Goal: Information Seeking & Learning: Check status

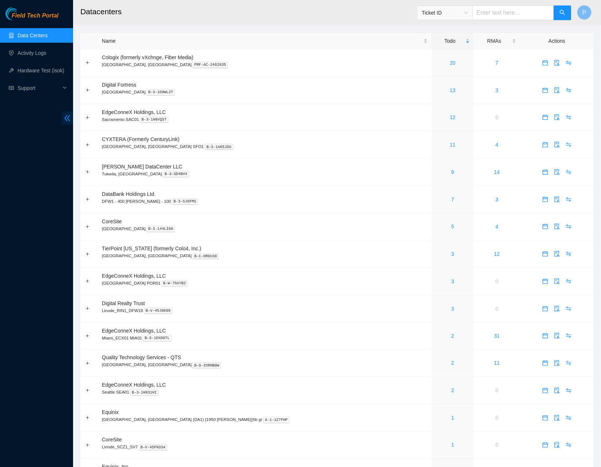
click at [71, 119] on span "double-left" at bounding box center [67, 118] width 11 height 14
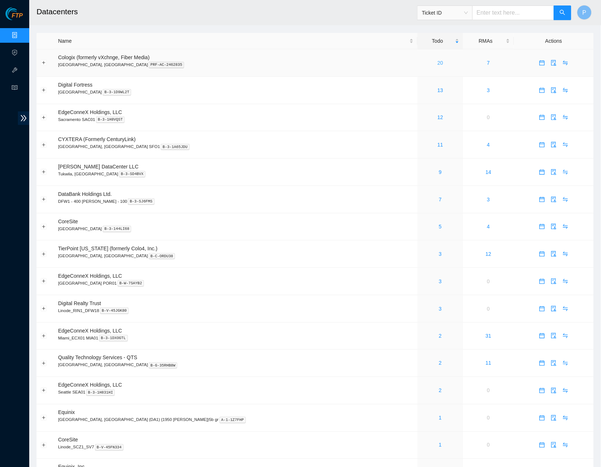
click at [438, 65] on link "20" at bounding box center [441, 63] width 6 height 6
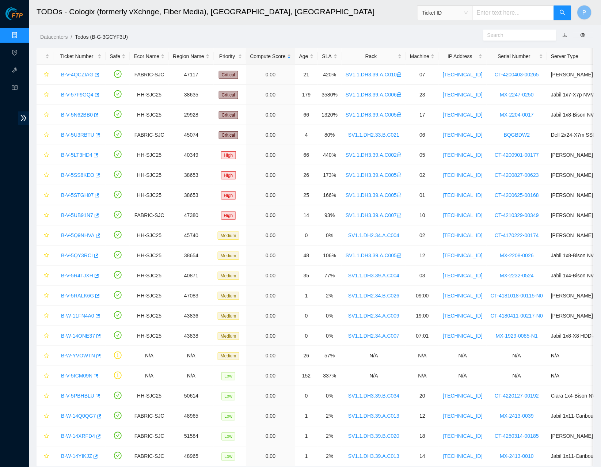
click at [565, 32] on link "button" at bounding box center [565, 35] width 5 height 6
click at [21, 37] on link "Data Centers" at bounding box center [36, 36] width 30 height 6
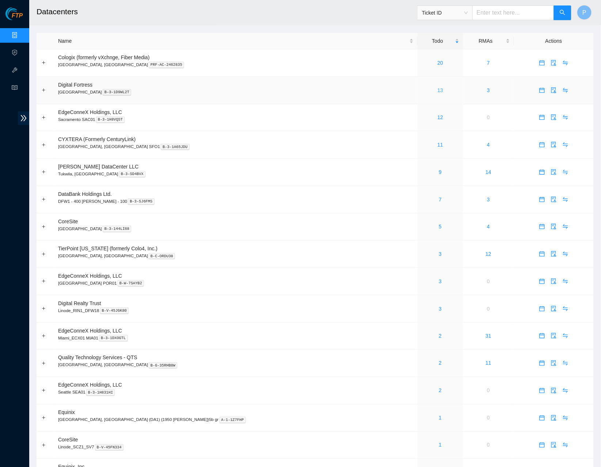
click at [438, 88] on link "13" at bounding box center [441, 90] width 6 height 6
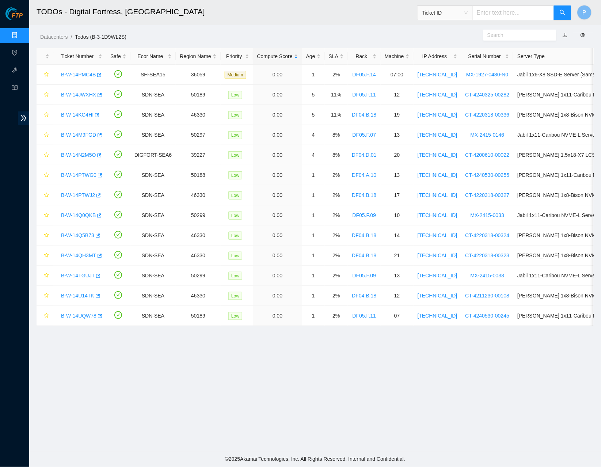
click at [567, 35] on link "button" at bounding box center [565, 35] width 5 height 6
click at [21, 34] on link "Data Centers" at bounding box center [36, 36] width 30 height 6
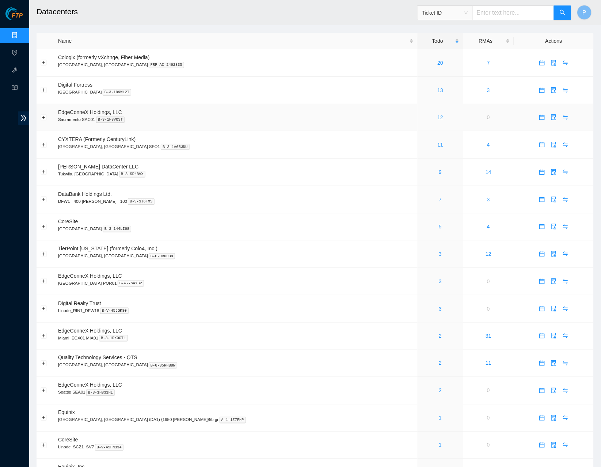
click at [438, 117] on link "12" at bounding box center [441, 117] width 6 height 6
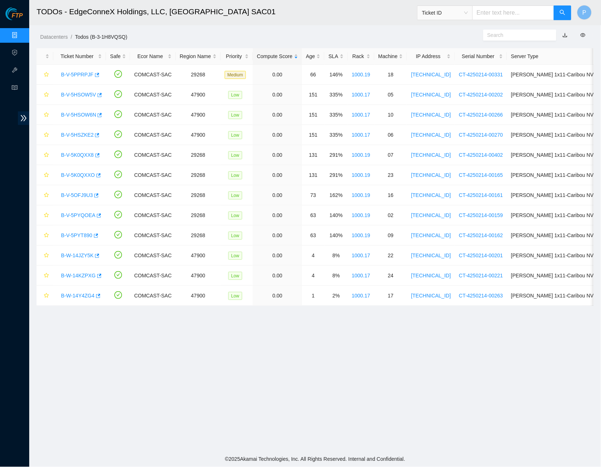
click at [566, 34] on button "button" at bounding box center [565, 35] width 16 height 12
click at [563, 34] on link "button" at bounding box center [565, 35] width 5 height 6
click at [21, 35] on link "Data Centers" at bounding box center [36, 36] width 30 height 6
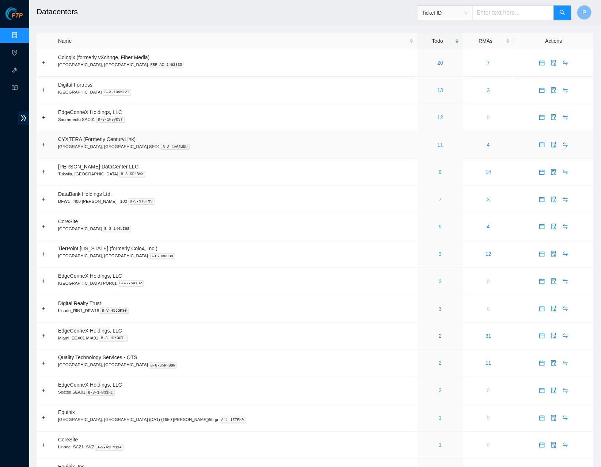
click at [438, 142] on link "11" at bounding box center [441, 145] width 6 height 6
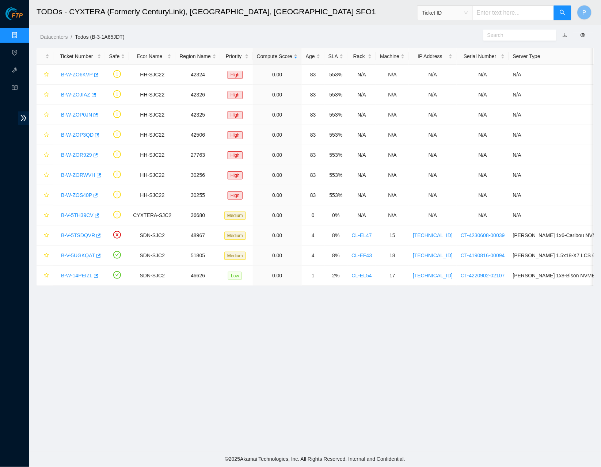
click at [564, 35] on link "button" at bounding box center [565, 35] width 5 height 6
click at [21, 33] on link "Data Centers" at bounding box center [36, 36] width 30 height 6
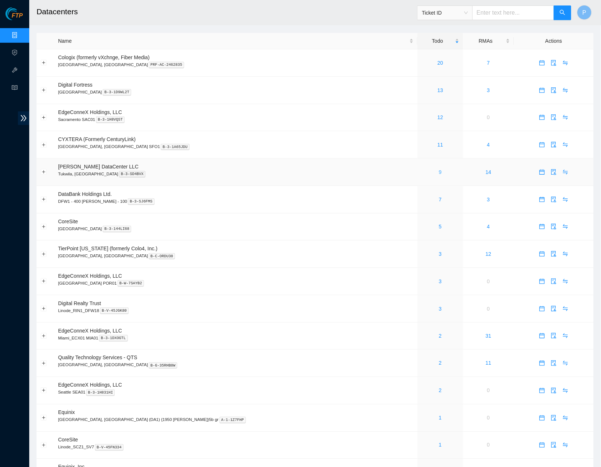
click at [439, 171] on link "9" at bounding box center [440, 172] width 3 height 6
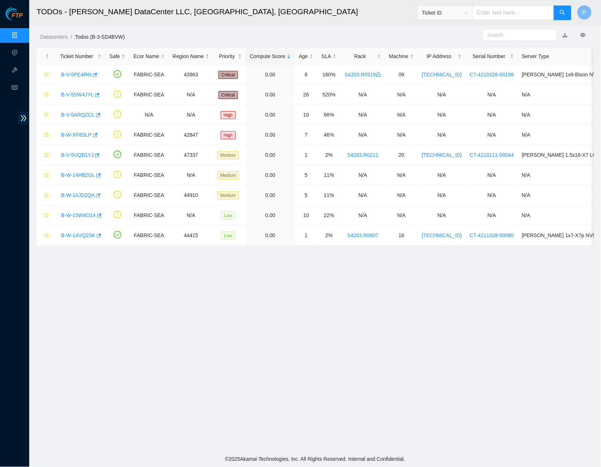
click at [564, 35] on link "button" at bounding box center [565, 35] width 5 height 6
click at [21, 33] on link "Data Centers" at bounding box center [36, 36] width 30 height 6
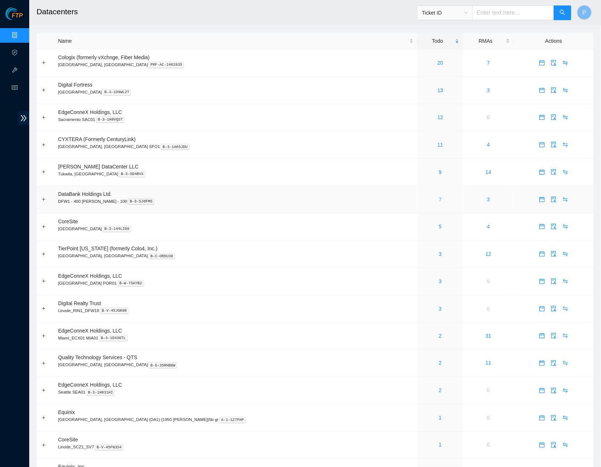
click at [439, 197] on link "7" at bounding box center [440, 200] width 3 height 6
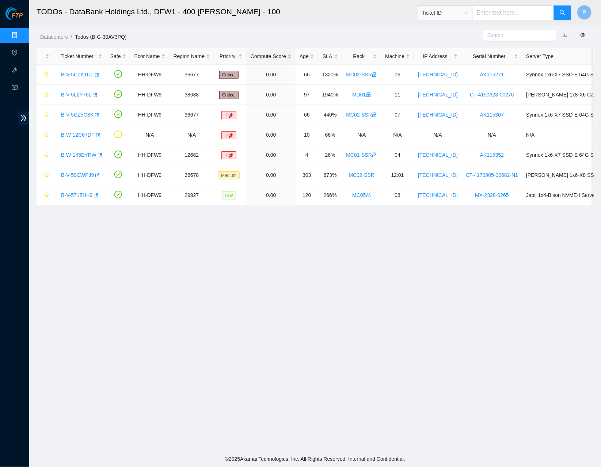
click at [567, 32] on link "button" at bounding box center [565, 35] width 5 height 6
click at [21, 33] on link "Data Centers" at bounding box center [36, 36] width 30 height 6
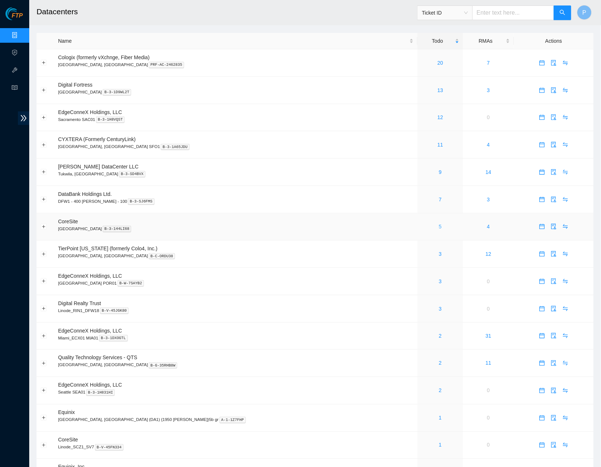
click at [439, 224] on link "5" at bounding box center [440, 227] width 3 height 6
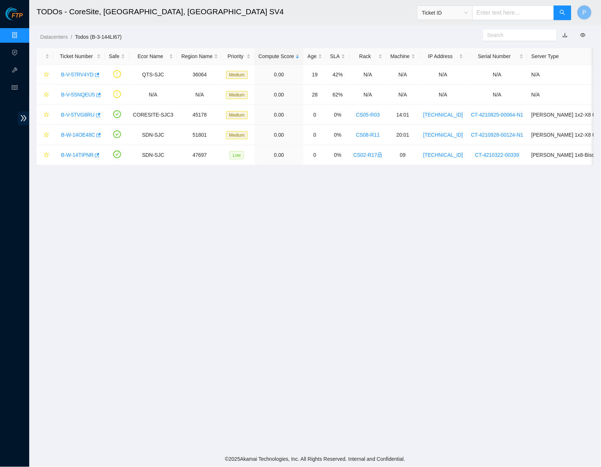
click at [564, 34] on link "button" at bounding box center [565, 35] width 5 height 6
click at [21, 38] on link "Data Centers" at bounding box center [36, 36] width 30 height 6
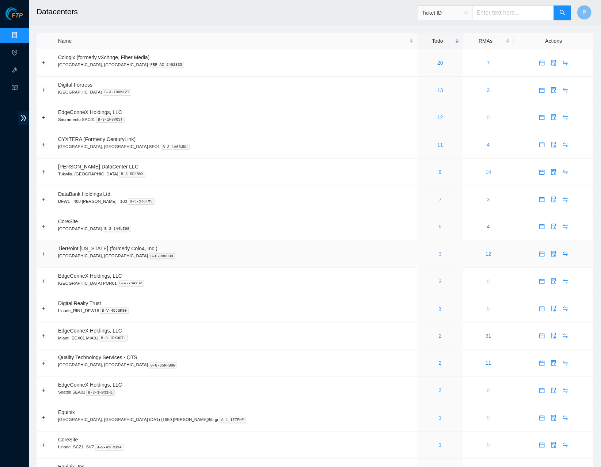
click at [439, 251] on link "3" at bounding box center [440, 254] width 3 height 6
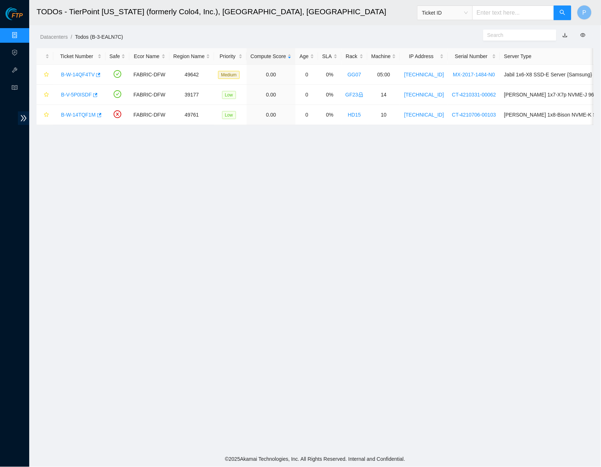
click at [564, 33] on link "button" at bounding box center [565, 35] width 5 height 6
click at [21, 33] on link "Data Centers" at bounding box center [36, 36] width 30 height 6
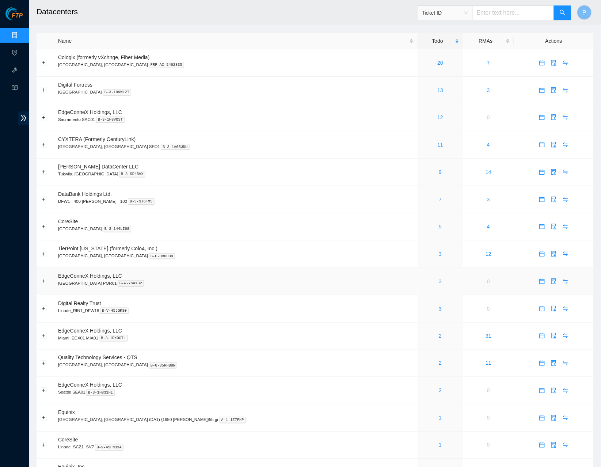
click at [439, 279] on link "3" at bounding box center [440, 282] width 3 height 6
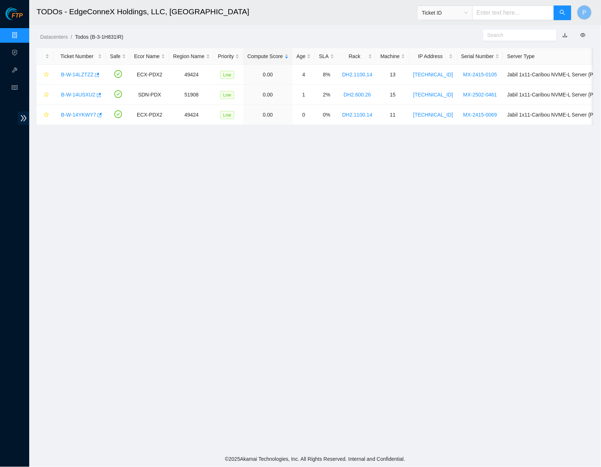
click at [565, 32] on link "button" at bounding box center [565, 35] width 5 height 6
click at [21, 35] on link "Data Centers" at bounding box center [36, 36] width 30 height 6
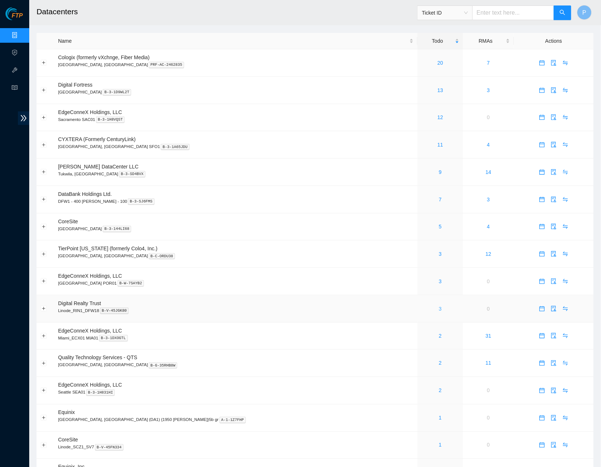
click at [439, 306] on link "3" at bounding box center [440, 309] width 3 height 6
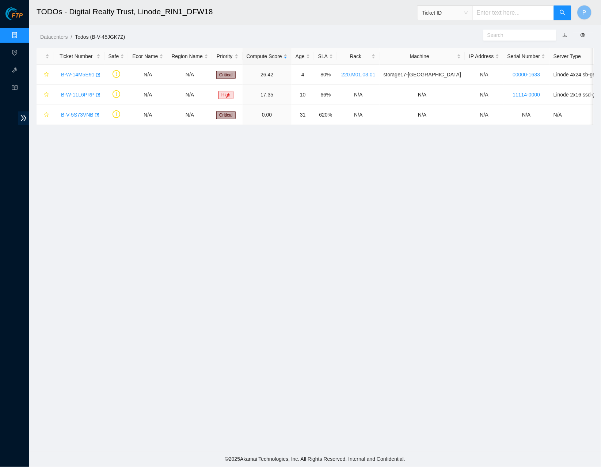
click at [566, 35] on link "button" at bounding box center [565, 35] width 5 height 6
click at [77, 110] on div "B-V-5S73VNB" at bounding box center [78, 115] width 43 height 12
click at [73, 112] on link "B-V-5S73VNB" at bounding box center [77, 115] width 33 height 6
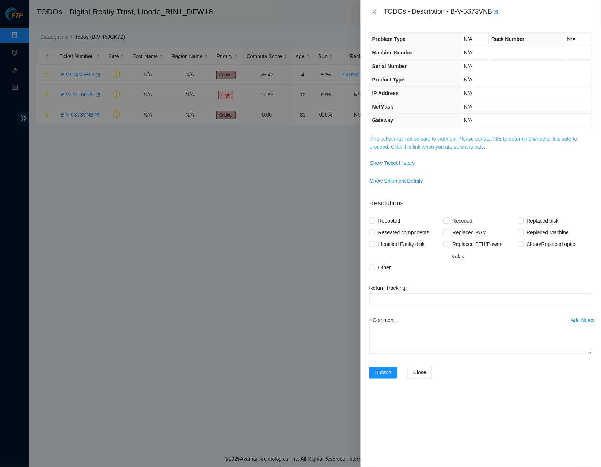
click at [417, 145] on link "This ticket may not be safe to work on. Please contact NIE to determine whether…" at bounding box center [474, 143] width 208 height 14
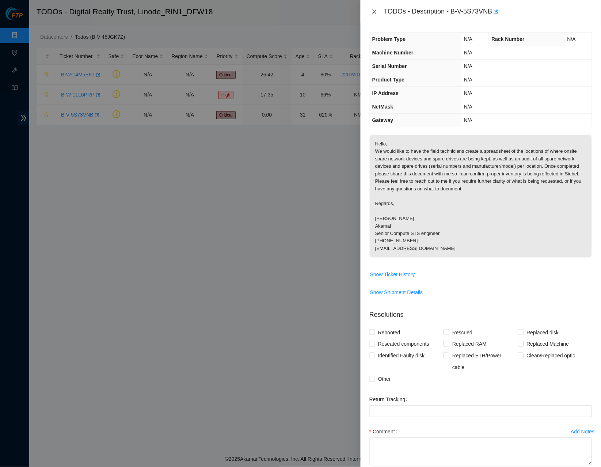
click at [372, 9] on icon "close" at bounding box center [375, 12] width 6 height 6
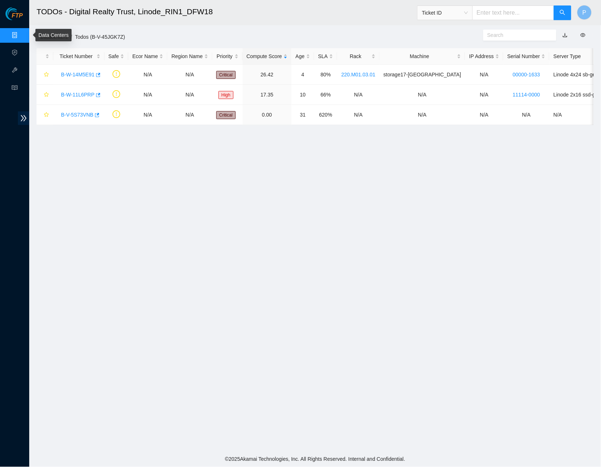
click at [21, 33] on link "Data Centers" at bounding box center [36, 36] width 30 height 6
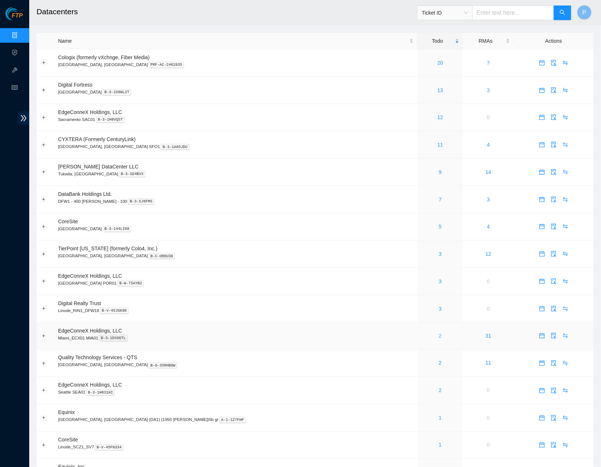
click at [439, 333] on link "2" at bounding box center [440, 336] width 3 height 6
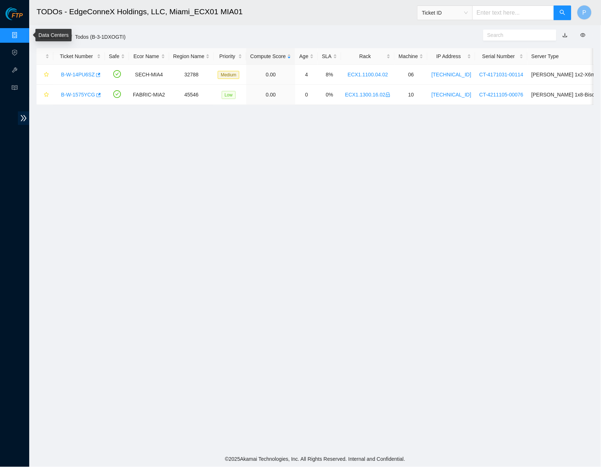
click at [21, 35] on link "Data Centers" at bounding box center [36, 36] width 30 height 6
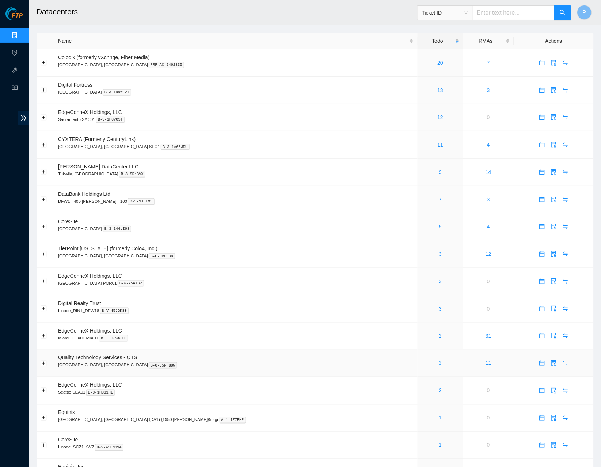
click at [439, 360] on link "2" at bounding box center [440, 363] width 3 height 6
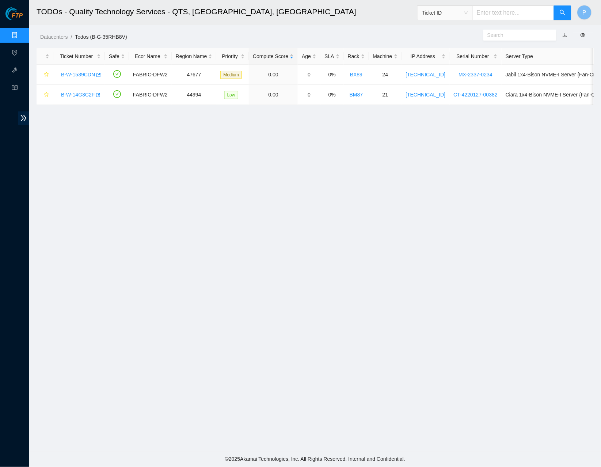
click at [567, 33] on link "button" at bounding box center [565, 35] width 5 height 6
click at [21, 33] on link "Data Centers" at bounding box center [36, 36] width 30 height 6
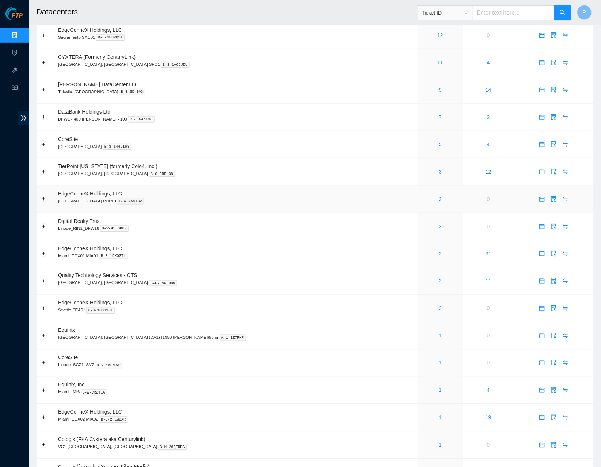
scroll to position [83, 0]
click at [422, 304] on div "2" at bounding box center [441, 308] width 38 height 8
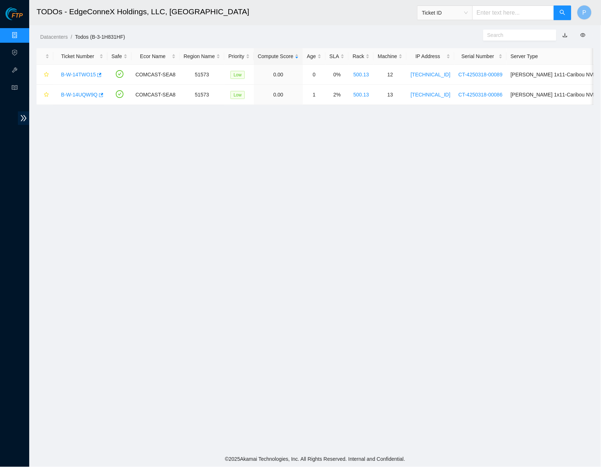
click at [566, 35] on link "button" at bounding box center [565, 35] width 5 height 6
click at [21, 33] on link "Data Centers" at bounding box center [36, 36] width 30 height 6
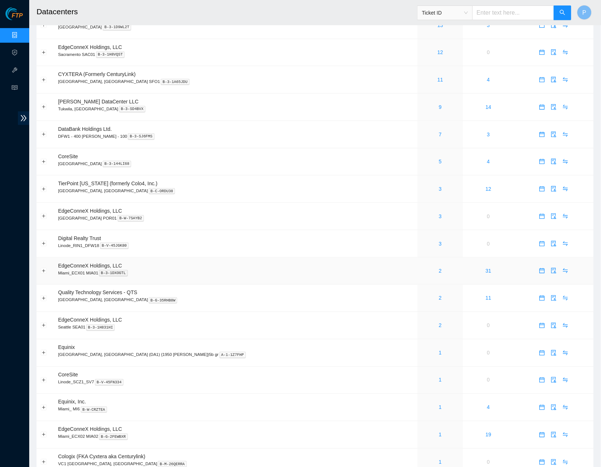
scroll to position [82, 0]
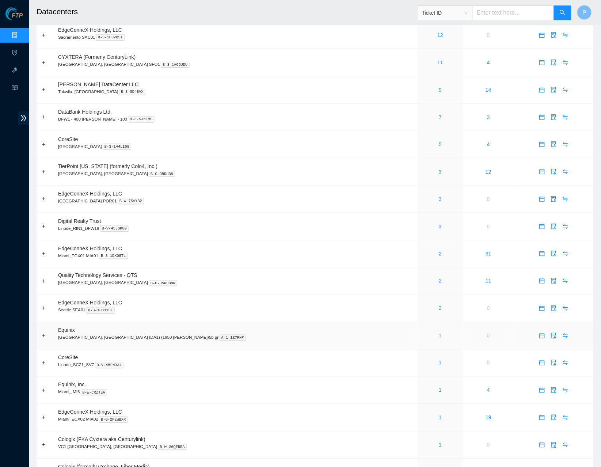
click at [439, 333] on link "1" at bounding box center [440, 336] width 3 height 6
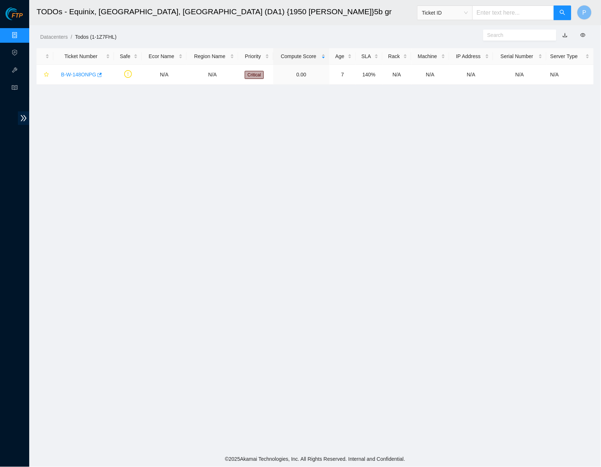
click at [566, 33] on link "button" at bounding box center [565, 35] width 5 height 6
click at [21, 33] on link "Data Centers" at bounding box center [36, 36] width 30 height 6
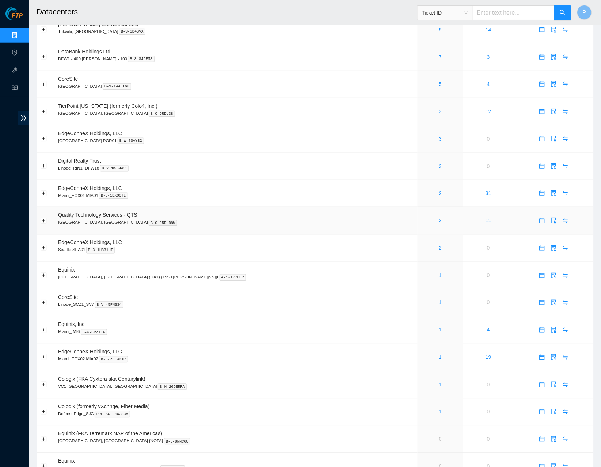
scroll to position [157, 0]
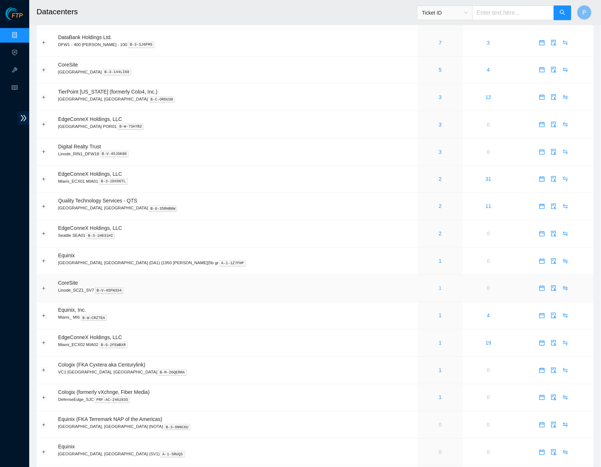
click at [439, 285] on link "1" at bounding box center [440, 288] width 3 height 6
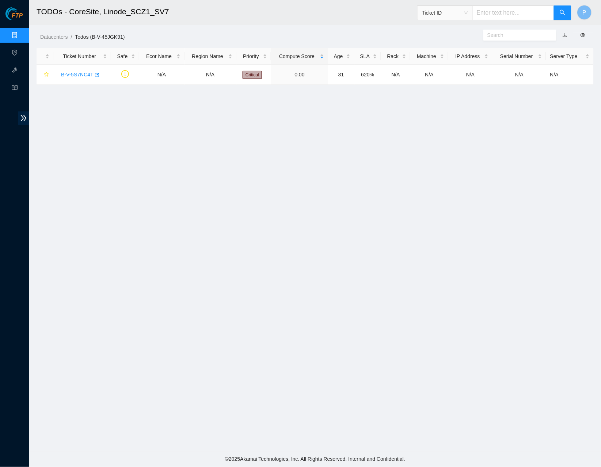
click at [568, 36] on button "button" at bounding box center [565, 35] width 16 height 12
click at [566, 34] on link "button" at bounding box center [565, 35] width 5 height 6
click at [21, 36] on link "Data Centers" at bounding box center [36, 36] width 30 height 6
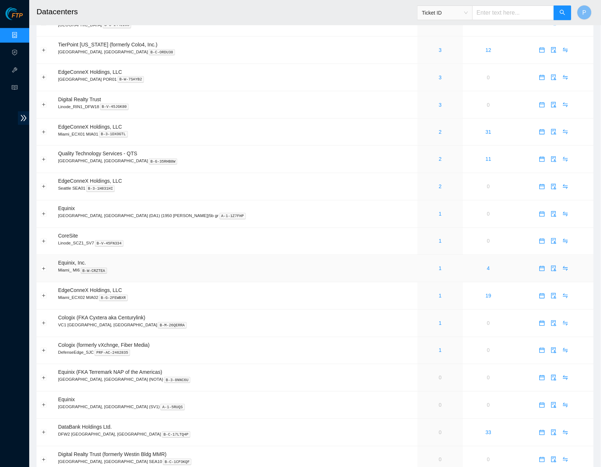
scroll to position [206, 0]
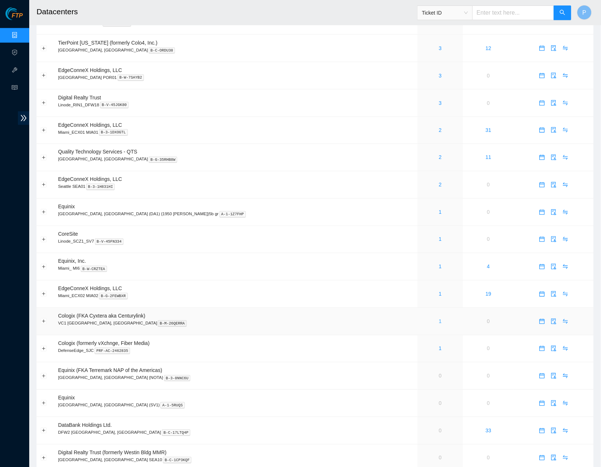
click at [439, 319] on link "1" at bounding box center [440, 322] width 3 height 6
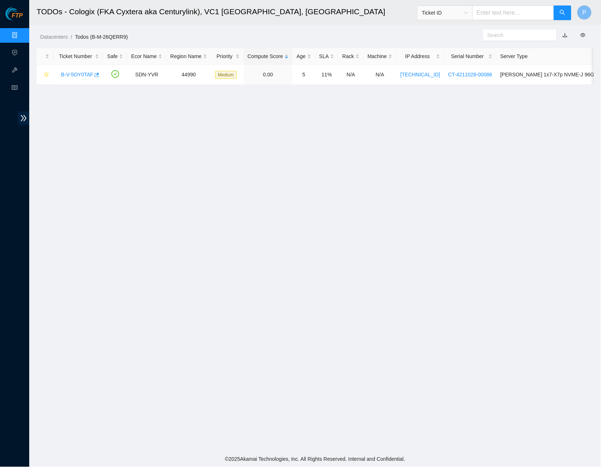
click at [566, 34] on link "button" at bounding box center [565, 35] width 5 height 6
click at [21, 34] on link "Data Centers" at bounding box center [36, 36] width 30 height 6
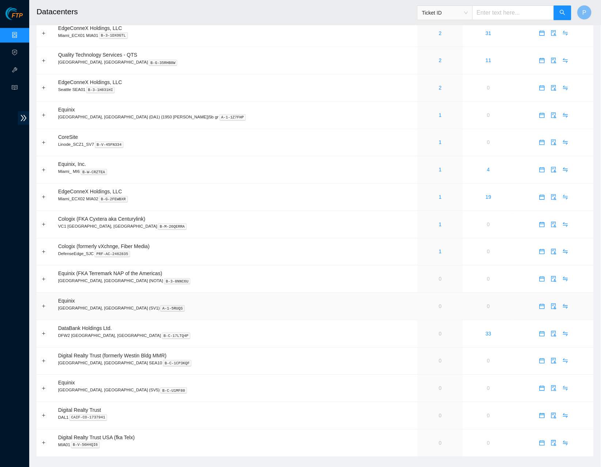
scroll to position [302, 0]
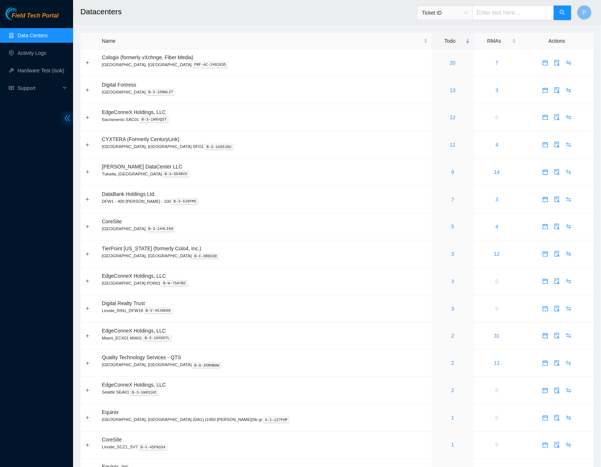
click at [64, 116] on icon "double-left" at bounding box center [68, 118] width 8 height 8
click at [436, 63] on div "20" at bounding box center [453, 63] width 34 height 8
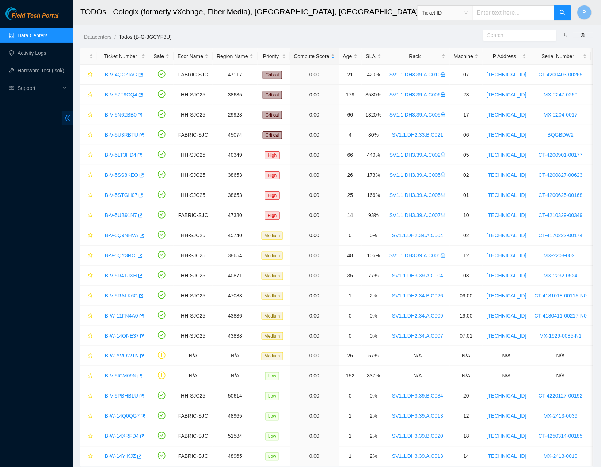
click at [66, 113] on span "double-left" at bounding box center [67, 118] width 11 height 14
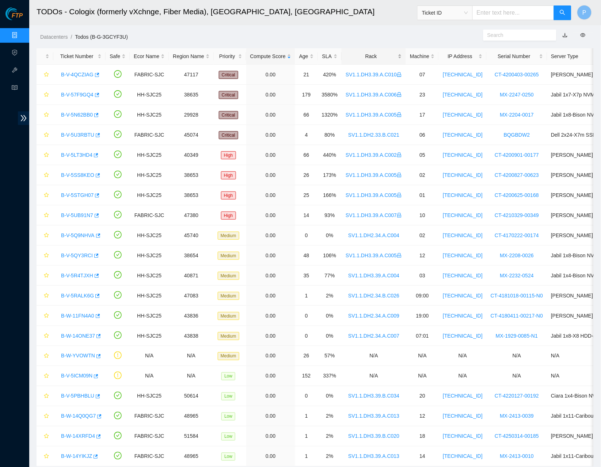
click at [387, 59] on div "Rack" at bounding box center [374, 56] width 56 height 8
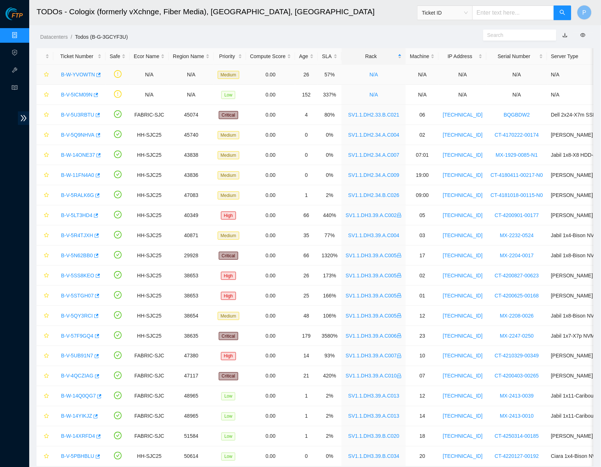
click at [83, 72] on link "B-W-YVOWTN" at bounding box center [78, 75] width 34 height 6
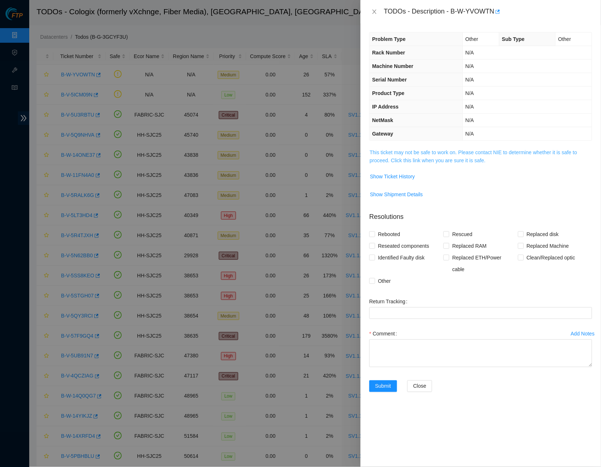
click at [432, 152] on link "This ticket may not be safe to work on. Please contact NIE to determine whether…" at bounding box center [474, 157] width 208 height 14
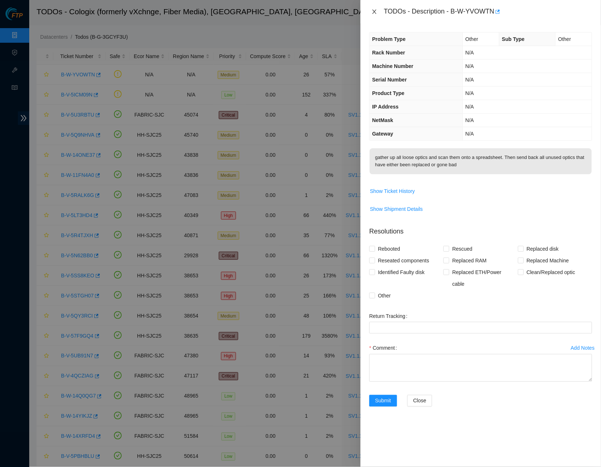
click at [374, 10] on icon "close" at bounding box center [375, 12] width 6 height 6
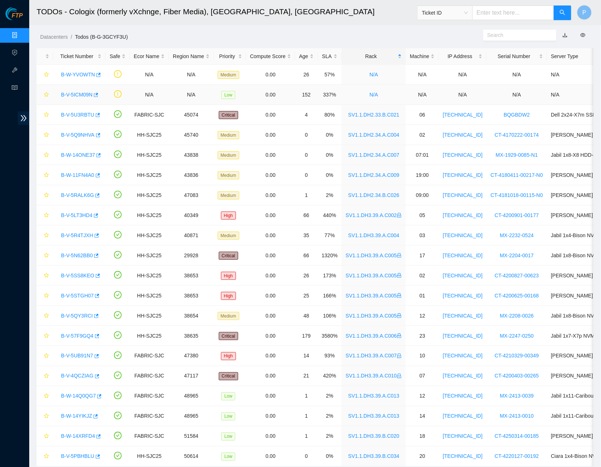
click at [79, 96] on link "B-V-5ICM09N" at bounding box center [76, 95] width 31 height 6
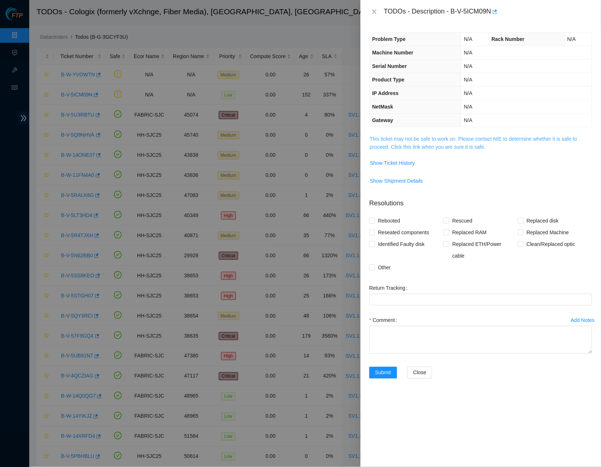
click at [432, 138] on link "This ticket may not be safe to work on. Please contact NIE to determine whether…" at bounding box center [474, 143] width 208 height 14
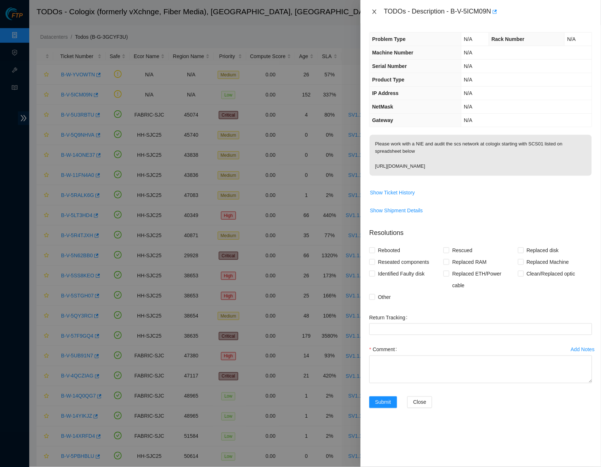
click at [375, 11] on icon "close" at bounding box center [374, 12] width 4 height 4
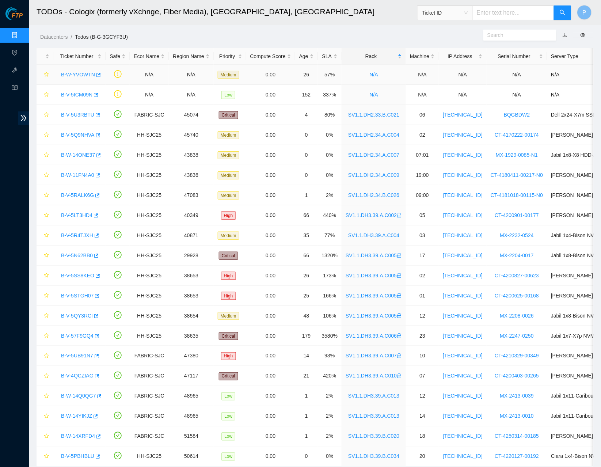
click at [72, 73] on link "B-W-YVOWTN" at bounding box center [78, 75] width 34 height 6
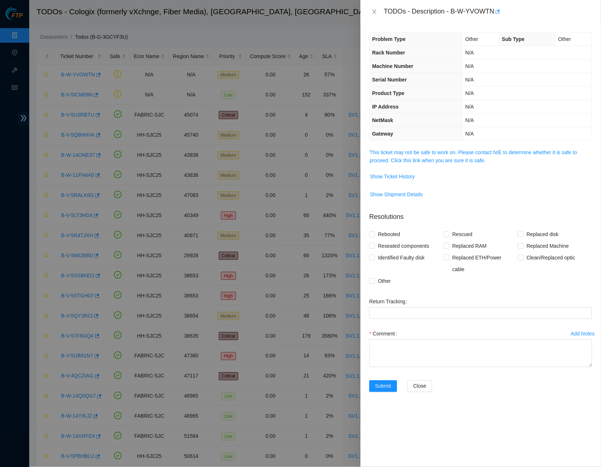
click at [416, 162] on span "This ticket may not be safe to work on. Please contact NIE to determine whether…" at bounding box center [481, 156] width 222 height 16
click at [416, 159] on link "This ticket may not be safe to work on. Please contact NIE to determine whether…" at bounding box center [474, 157] width 208 height 14
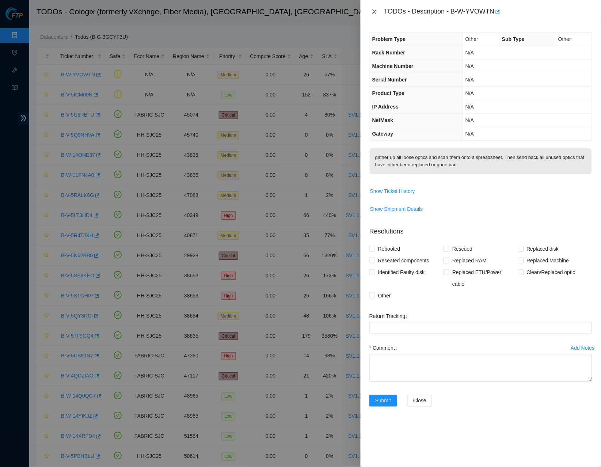
click at [375, 11] on icon "close" at bounding box center [374, 12] width 4 height 4
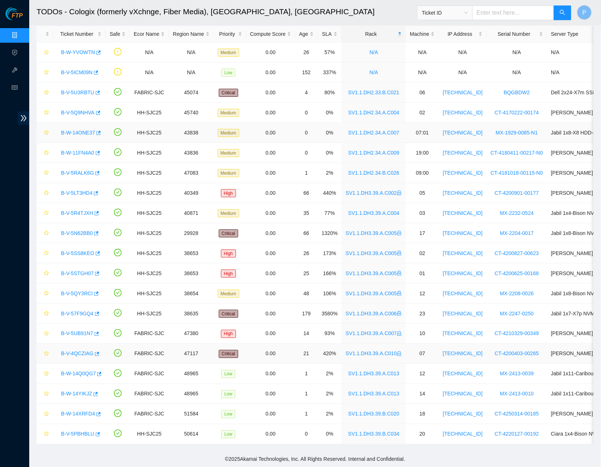
scroll to position [22, 0]
click at [528, 11] on input "text" at bounding box center [514, 12] width 82 height 15
paste input "B-W-14VCD8H"
type input "B-W-14VCD8H"
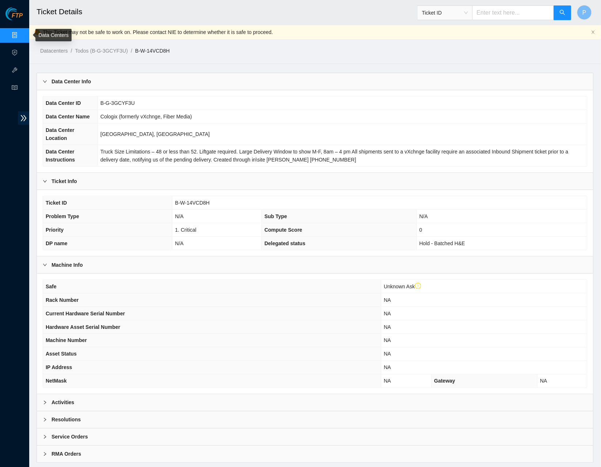
click at [21, 33] on link "Data Centers" at bounding box center [36, 36] width 30 height 6
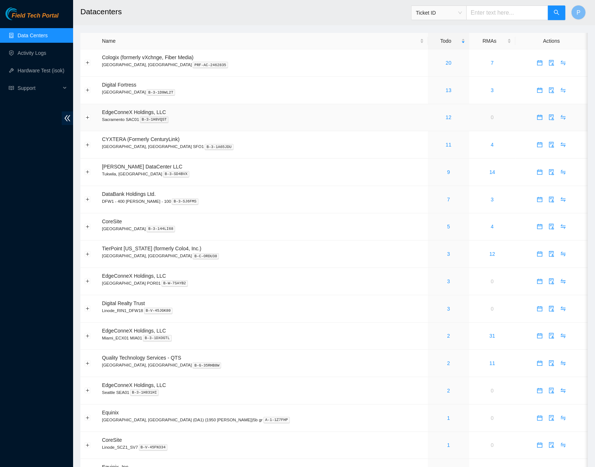
click at [266, 123] on td "EdgeConneX Holdings, LLC Sacramento SAC01 B-3-1H8VQST" at bounding box center [263, 117] width 330 height 27
click at [66, 115] on icon "double-left" at bounding box center [68, 118] width 8 height 8
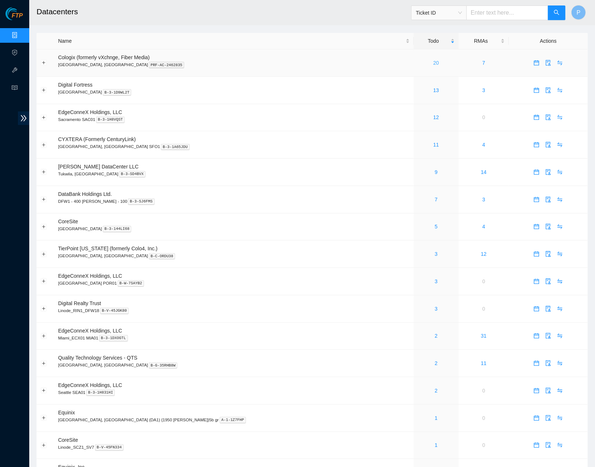
click at [433, 61] on link "20" at bounding box center [436, 63] width 6 height 6
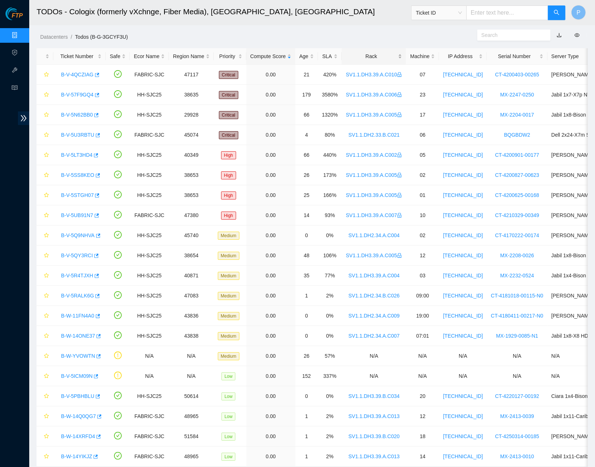
click at [394, 58] on div "Rack" at bounding box center [374, 56] width 56 height 8
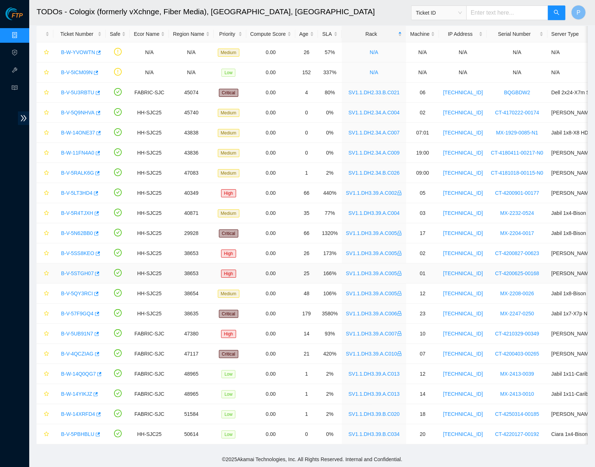
scroll to position [29, 0]
click at [83, 371] on link "B-W-14Q0QG7" at bounding box center [78, 374] width 35 height 6
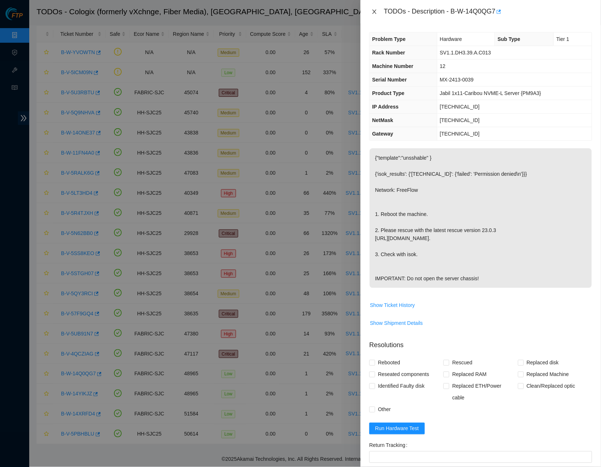
click at [374, 11] on icon "close" at bounding box center [374, 12] width 4 height 4
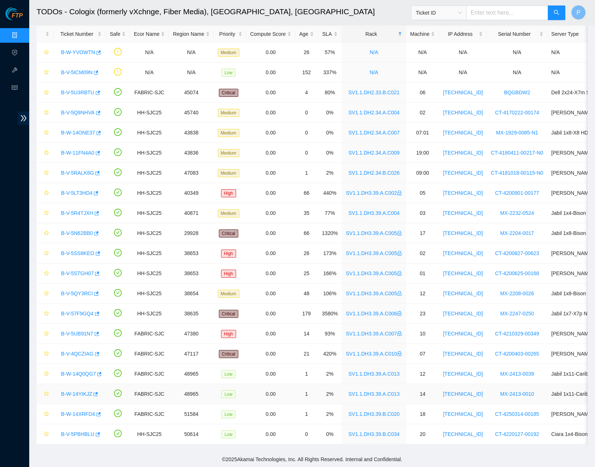
click at [72, 391] on link "B-W-14YIKJZ" at bounding box center [76, 394] width 31 height 6
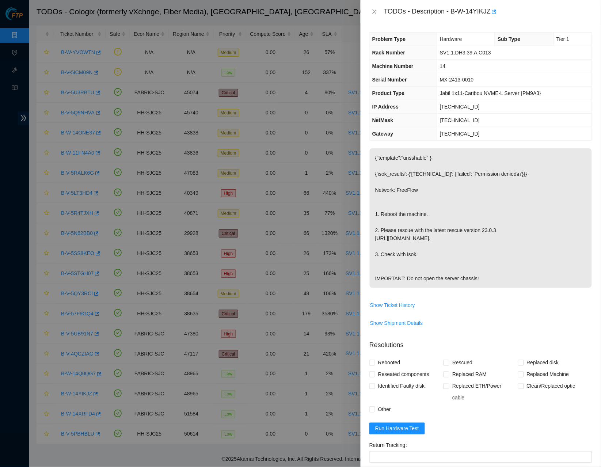
drag, startPoint x: 375, startPoint y: 11, endPoint x: 361, endPoint y: 28, distance: 22.6
click at [375, 10] on icon "close" at bounding box center [375, 12] width 6 height 6
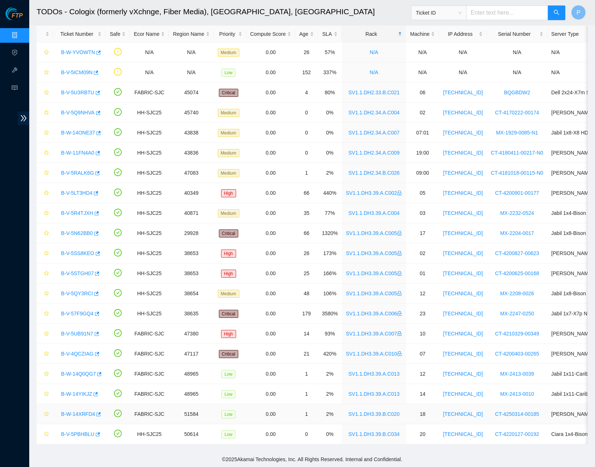
click at [77, 411] on link "B-W-14XRFD4" at bounding box center [78, 414] width 34 height 6
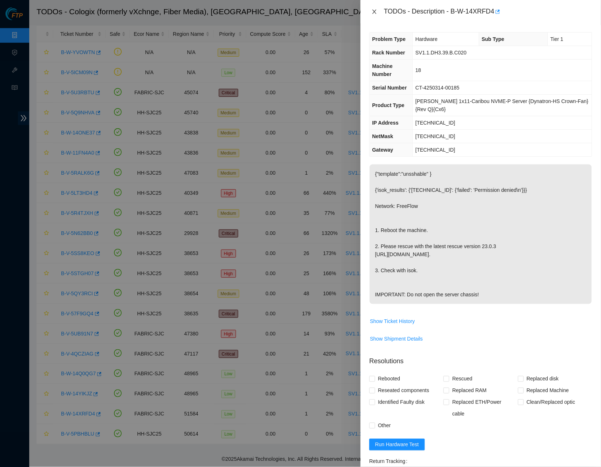
click at [374, 13] on icon "close" at bounding box center [375, 12] width 6 height 6
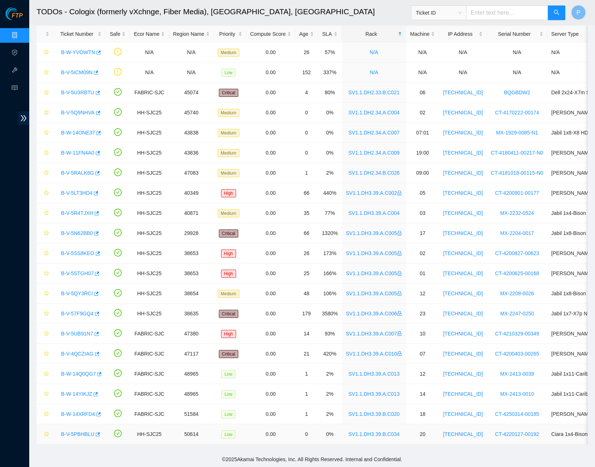
click at [81, 431] on link "B-V-5PBHBLU" at bounding box center [77, 434] width 33 height 6
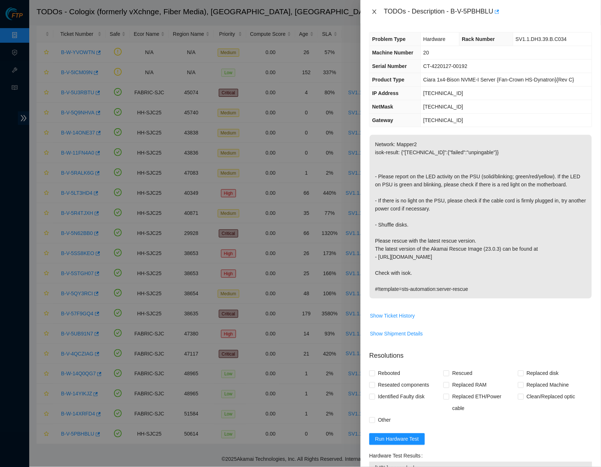
click at [375, 12] on icon "close" at bounding box center [374, 12] width 4 height 4
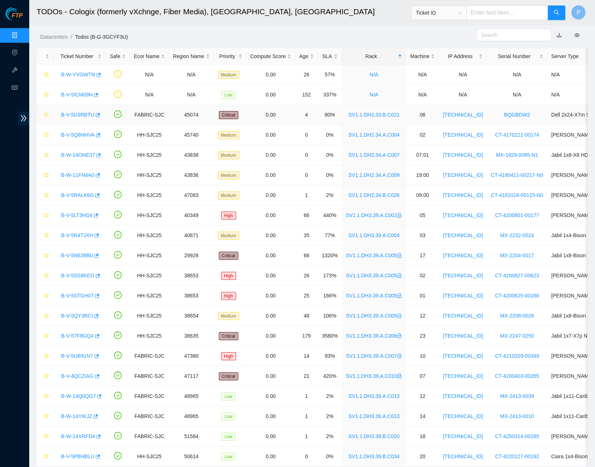
click at [80, 113] on link "B-V-5U3RBTU" at bounding box center [77, 115] width 33 height 6
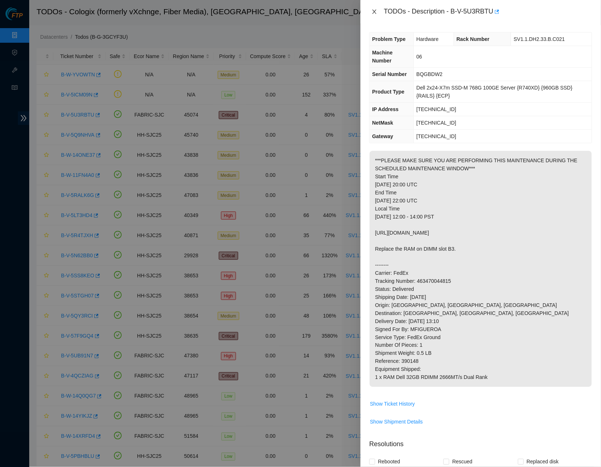
click at [375, 13] on icon "close" at bounding box center [375, 12] width 6 height 6
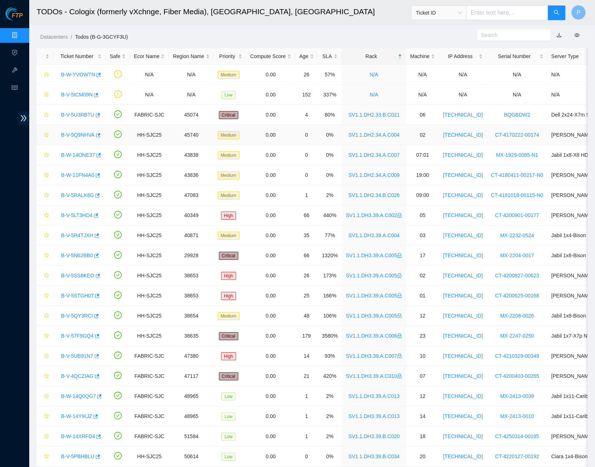
click at [76, 135] on link "B-V-5Q9NHVA" at bounding box center [78, 135] width 34 height 6
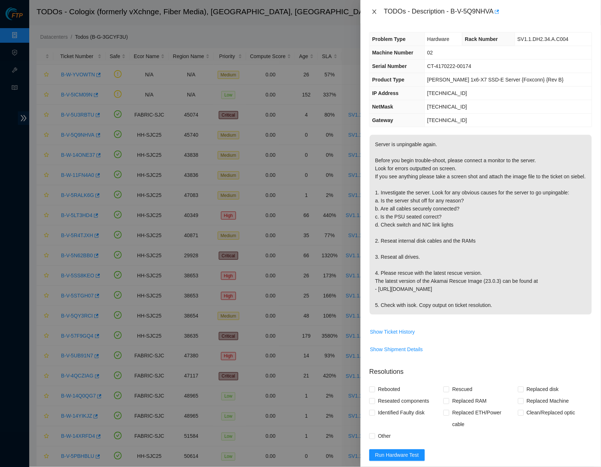
click at [373, 11] on icon "close" at bounding box center [375, 12] width 6 height 6
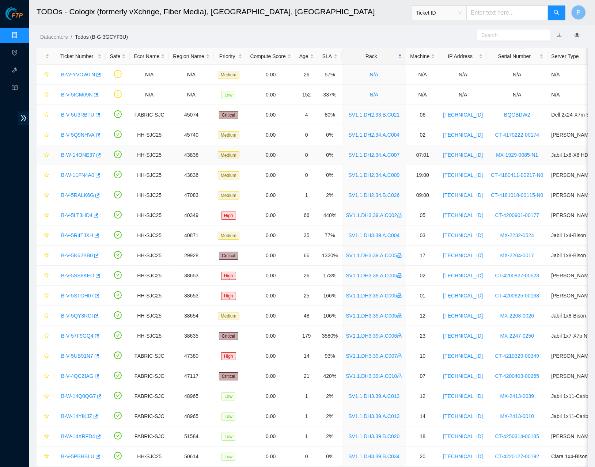
click at [88, 155] on link "B-W-14ONE37" at bounding box center [78, 155] width 34 height 6
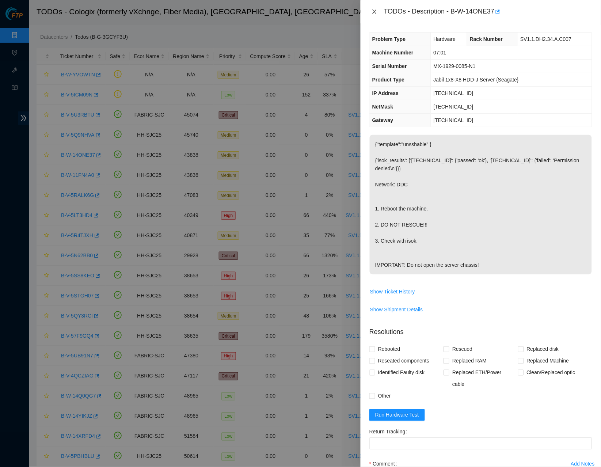
click at [372, 14] on icon "close" at bounding box center [375, 12] width 6 height 6
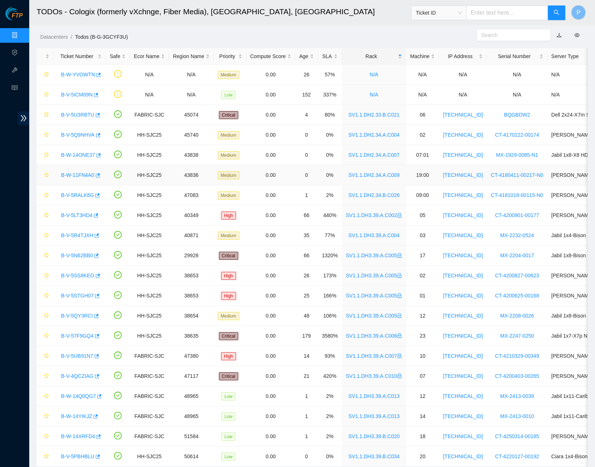
click at [72, 179] on div "B-W-11FN4A0" at bounding box center [79, 175] width 44 height 12
click at [77, 174] on link "B-W-11FN4A0" at bounding box center [77, 175] width 33 height 6
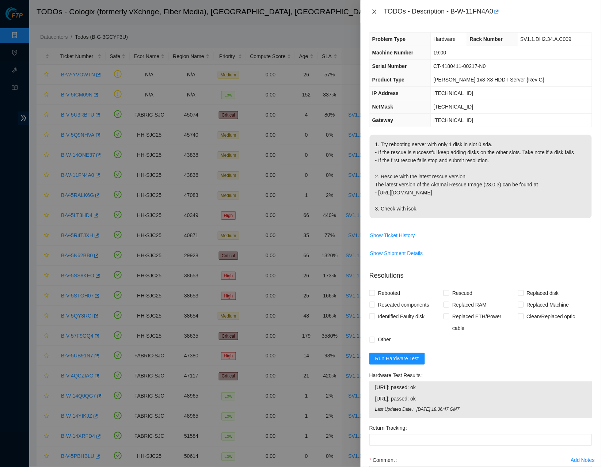
click at [374, 13] on icon "close" at bounding box center [375, 12] width 6 height 6
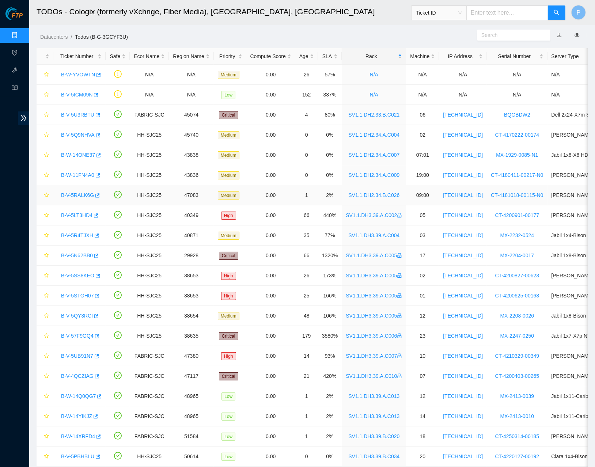
click at [80, 196] on link "B-V-5RALK6G" at bounding box center [77, 195] width 33 height 6
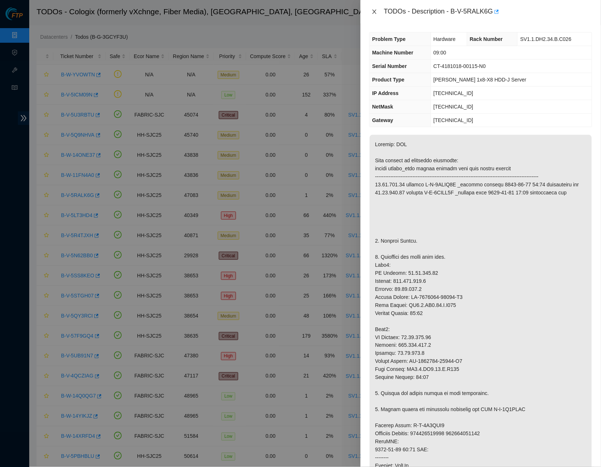
click at [375, 14] on icon "close" at bounding box center [375, 12] width 6 height 6
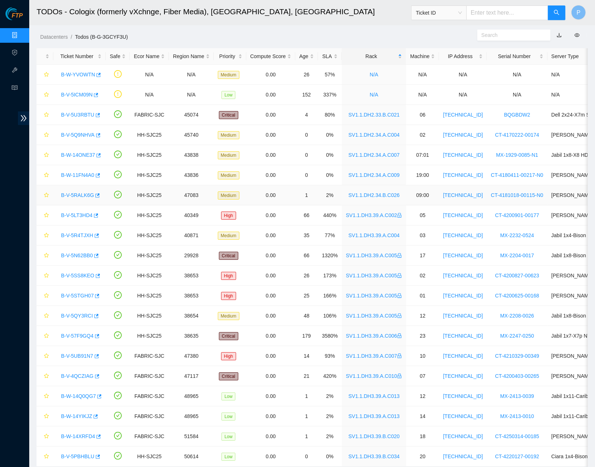
click at [74, 195] on link "B-V-5RALK6G" at bounding box center [77, 195] width 33 height 6
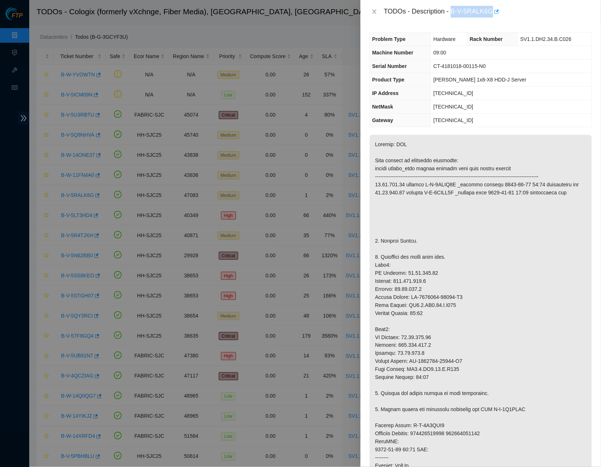
drag, startPoint x: 456, startPoint y: 9, endPoint x: 496, endPoint y: 9, distance: 40.6
click at [496, 9] on div "TODOs - Description - B-V-5RALK6G" at bounding box center [488, 12] width 208 height 12
copy div "B-V-5RALK6G"
click at [372, 14] on icon "close" at bounding box center [375, 12] width 6 height 6
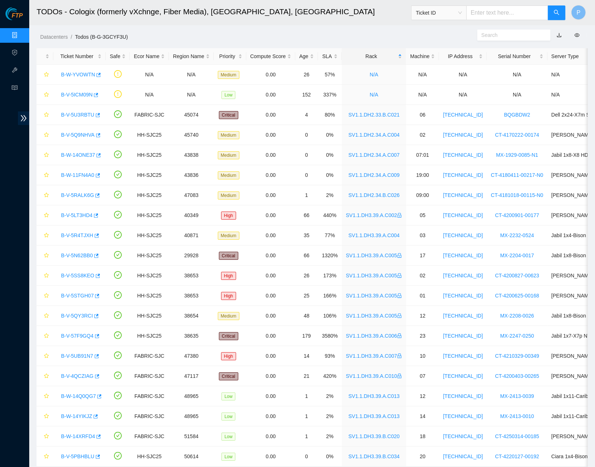
click at [21, 38] on link "Data Centers" at bounding box center [36, 36] width 30 height 6
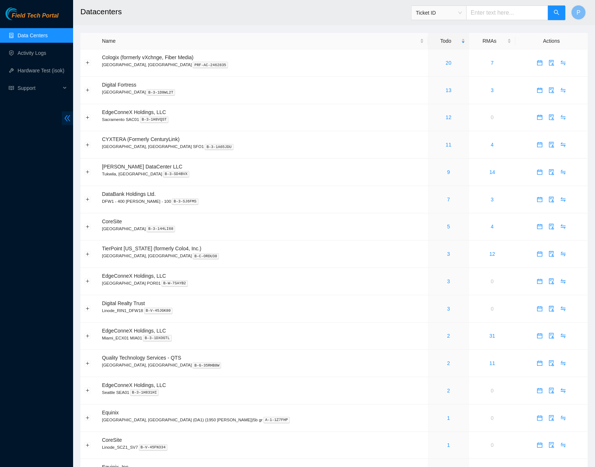
click at [65, 116] on icon "double-left" at bounding box center [68, 118] width 8 height 8
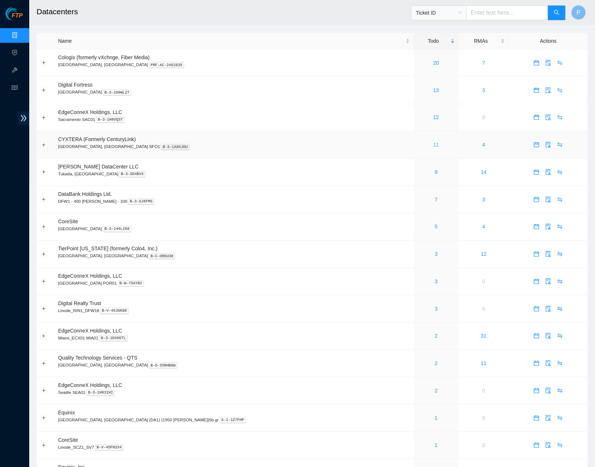
click at [433, 144] on link "11" at bounding box center [436, 145] width 6 height 6
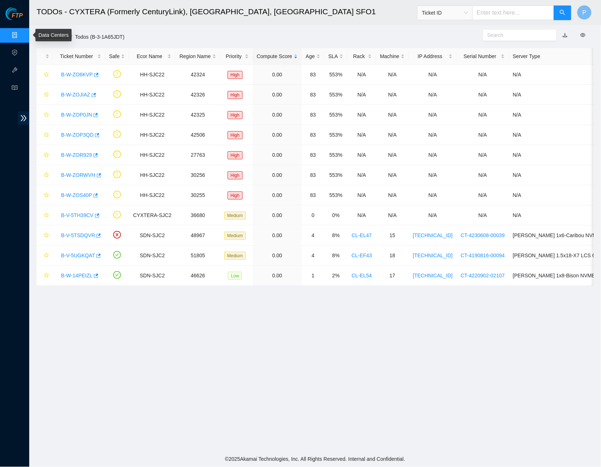
click at [21, 33] on link "Data Centers" at bounding box center [36, 36] width 30 height 6
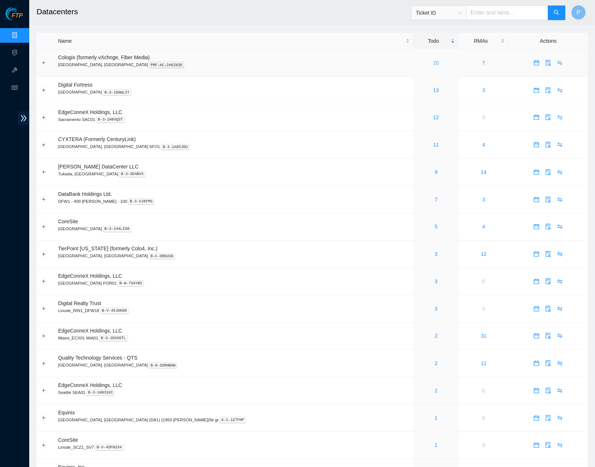
click at [433, 64] on link "20" at bounding box center [436, 63] width 6 height 6
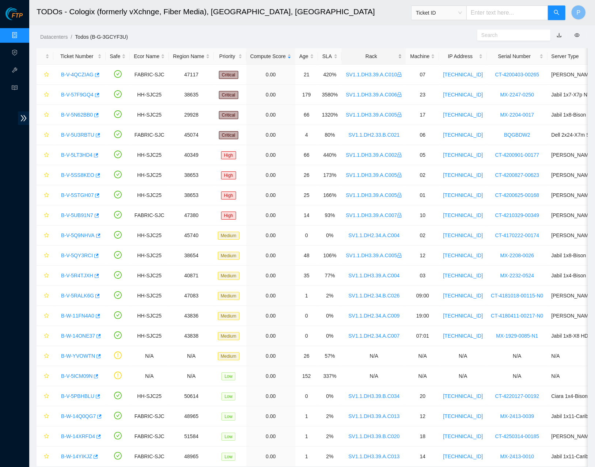
click at [376, 54] on div "Rack" at bounding box center [374, 56] width 56 height 8
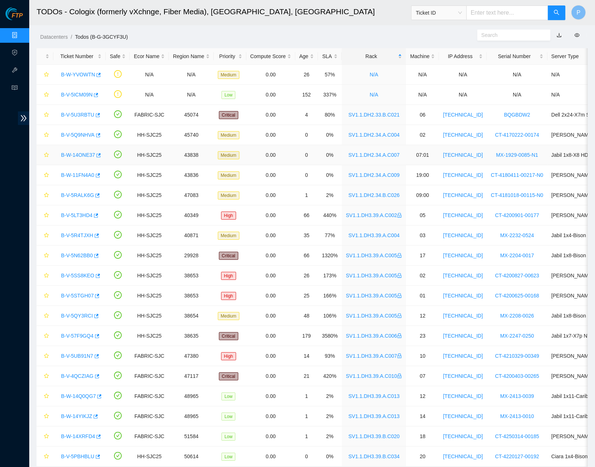
click at [82, 152] on link "B-W-14ONE37" at bounding box center [78, 155] width 34 height 6
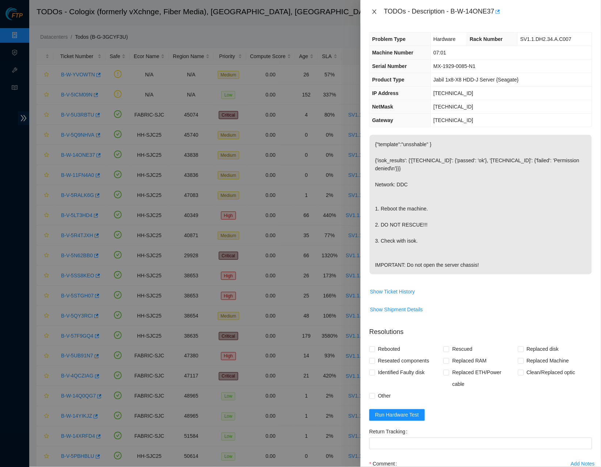
click at [374, 12] on icon "close" at bounding box center [374, 12] width 4 height 4
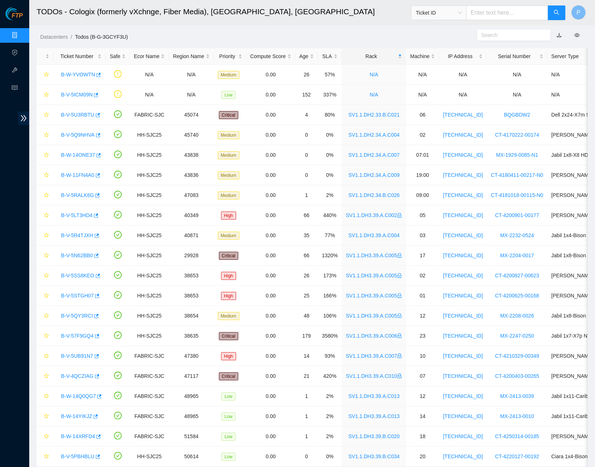
click at [21, 33] on link "Data Centers" at bounding box center [36, 36] width 30 height 6
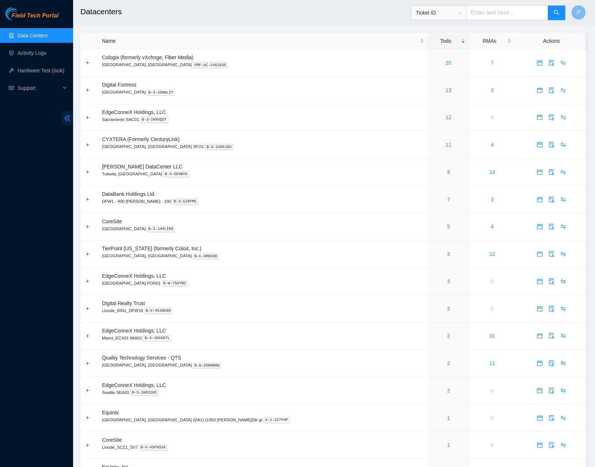
click at [69, 118] on icon "double-left" at bounding box center [68, 118] width 8 height 8
click at [73, 116] on main "Datacenters Ticket ID P Name Todo RMAs Actions Cologix (formerly vXchnge, Fiber…" at bounding box center [334, 383] width 522 height 767
click at [64, 116] on icon "double-left" at bounding box center [68, 118] width 8 height 8
click at [68, 117] on icon "double-left" at bounding box center [68, 118] width 6 height 6
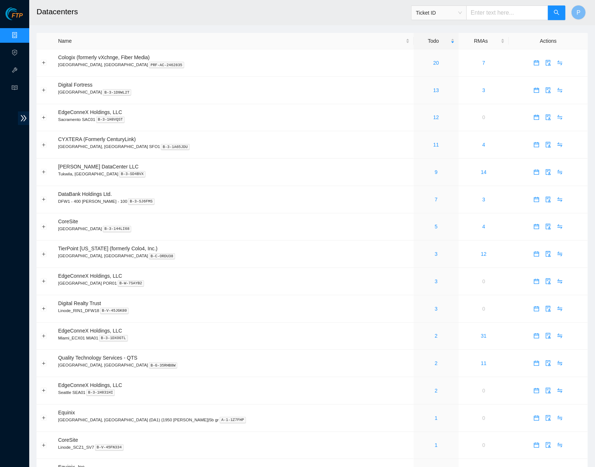
click at [479, 8] on input "text" at bounding box center [507, 12] width 82 height 15
paste input "B-W-11L6PRP"
type input "B-W-11L6PRP"
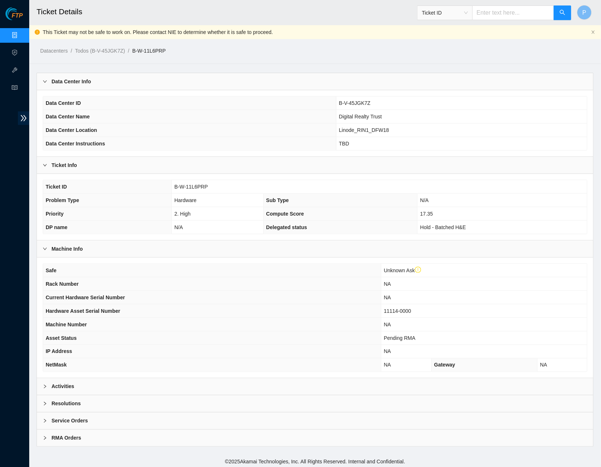
click at [157, 385] on div "Activities" at bounding box center [315, 386] width 557 height 17
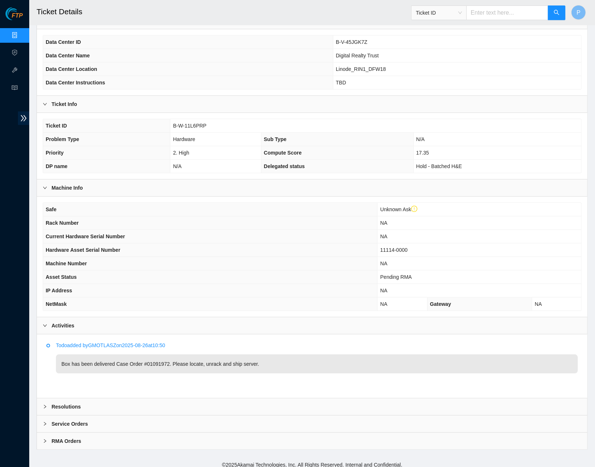
scroll to position [60, 0]
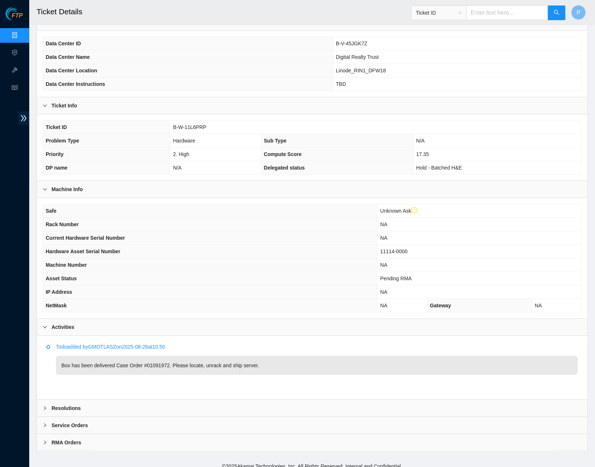
click at [207, 48] on th "Data Center ID" at bounding box center [188, 44] width 290 height 14
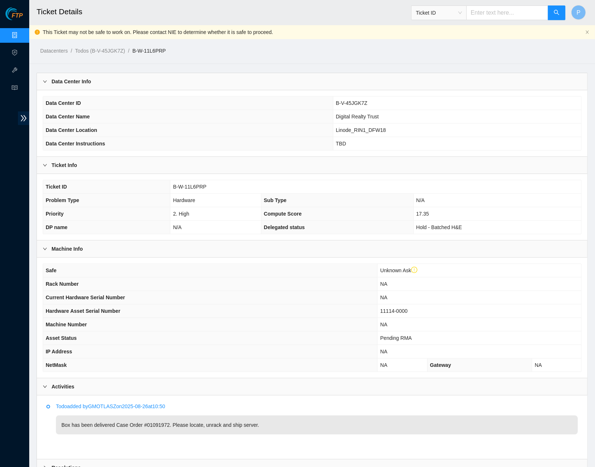
scroll to position [0, 0]
click at [79, 88] on div "Data Center Info" at bounding box center [312, 81] width 551 height 17
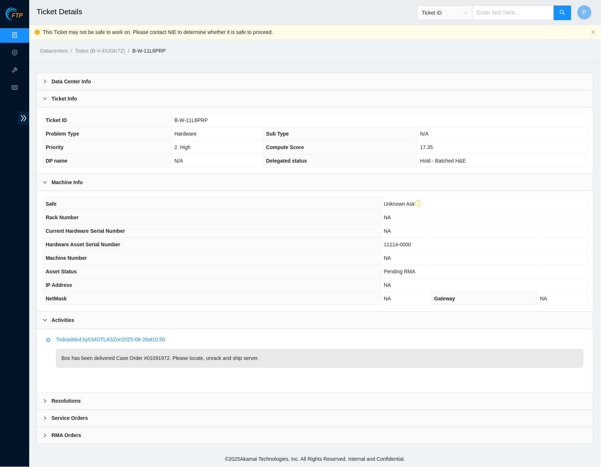
click at [72, 101] on b "Ticket Info" at bounding box center [65, 99] width 26 height 8
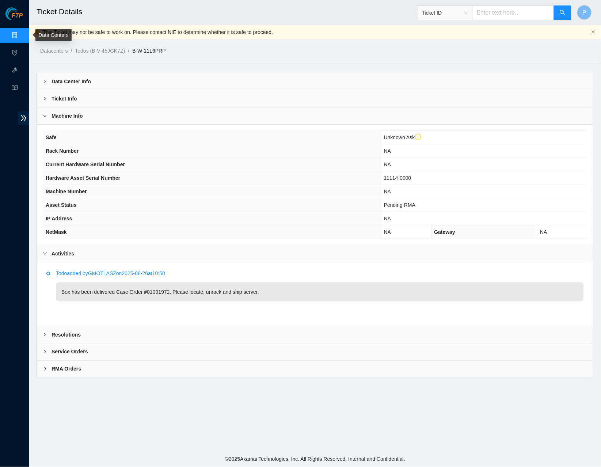
click at [21, 33] on link "Data Centers" at bounding box center [36, 36] width 30 height 6
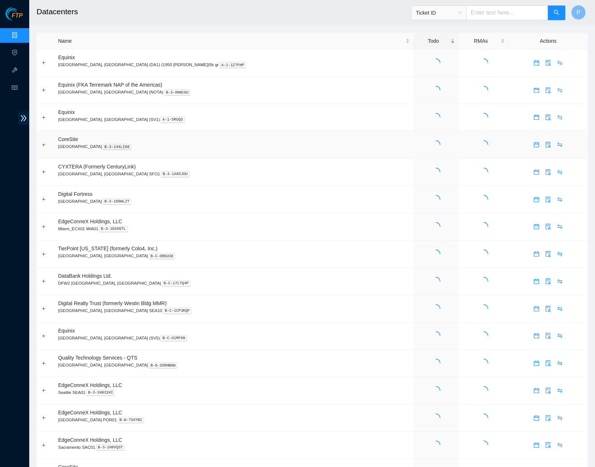
click at [267, 133] on td "CoreSite Santa Clara, CA SV4 B-3-144LI68" at bounding box center [234, 144] width 360 height 27
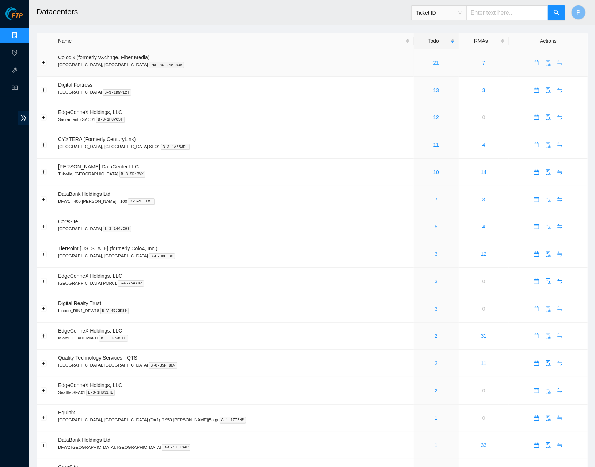
click at [433, 64] on link "21" at bounding box center [436, 63] width 6 height 6
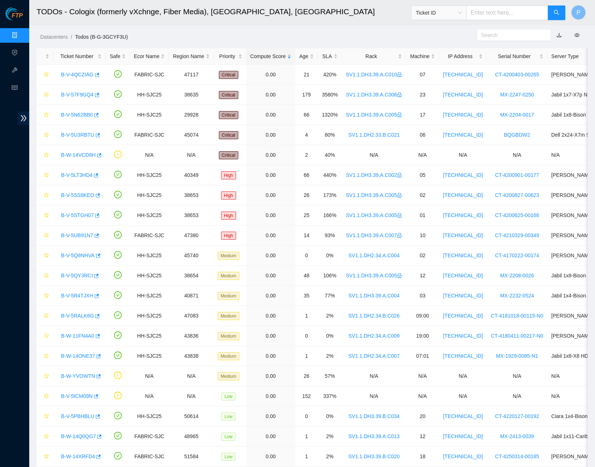
click at [558, 34] on link "button" at bounding box center [559, 35] width 5 height 6
click at [21, 35] on link "Data Centers" at bounding box center [36, 36] width 30 height 6
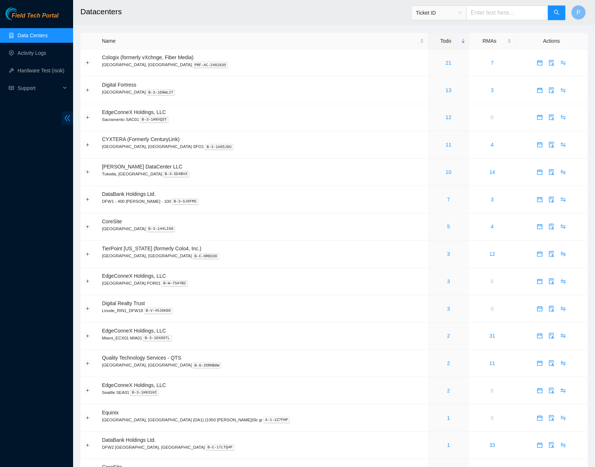
click at [69, 116] on icon "double-left" at bounding box center [68, 118] width 6 height 6
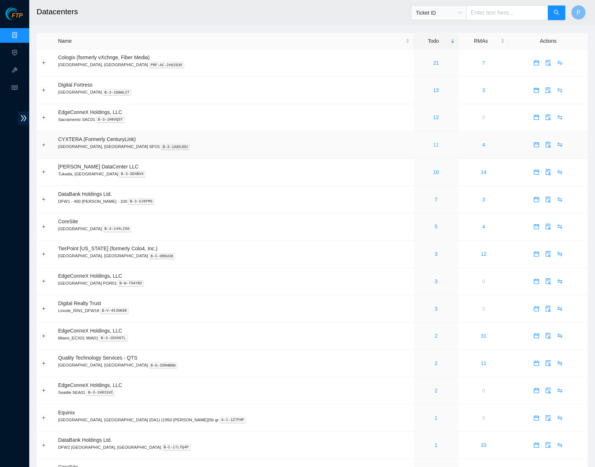
click at [433, 142] on link "11" at bounding box center [436, 145] width 6 height 6
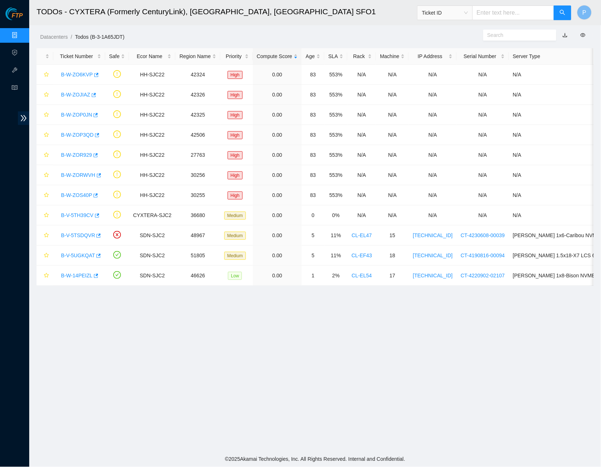
click at [24, 33] on link "Data Centers" at bounding box center [36, 36] width 30 height 6
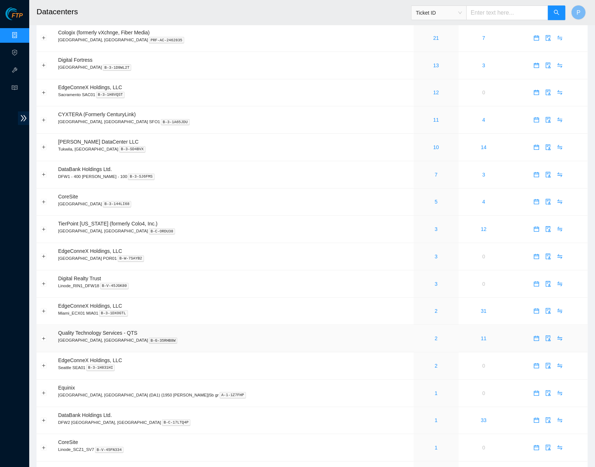
scroll to position [24, 0]
click at [433, 147] on link "10" at bounding box center [436, 148] width 6 height 6
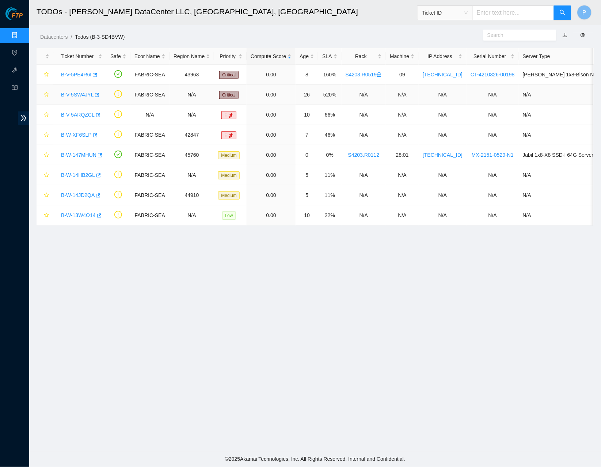
click at [76, 92] on link "B-V-5SW4JYL" at bounding box center [77, 95] width 33 height 6
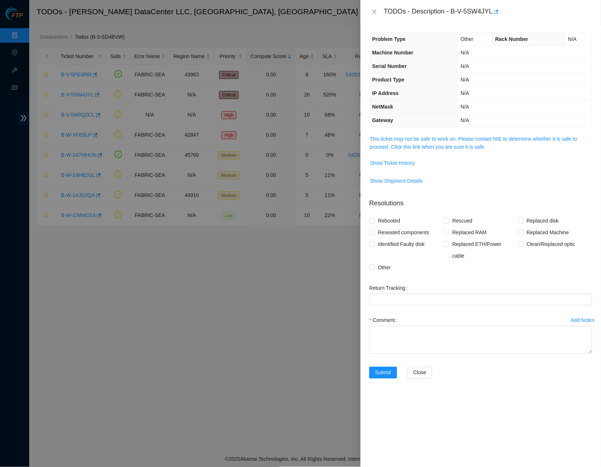
click at [419, 140] on span "This ticket may not be safe to work on. Please contact NIE to determine whether…" at bounding box center [481, 143] width 222 height 16
click at [413, 140] on span "This ticket may not be safe to work on. Please contact NIE to determine whether…" at bounding box center [481, 143] width 222 height 16
click at [408, 141] on link "This ticket may not be safe to work on. Please contact NIE to determine whether…" at bounding box center [474, 143] width 208 height 14
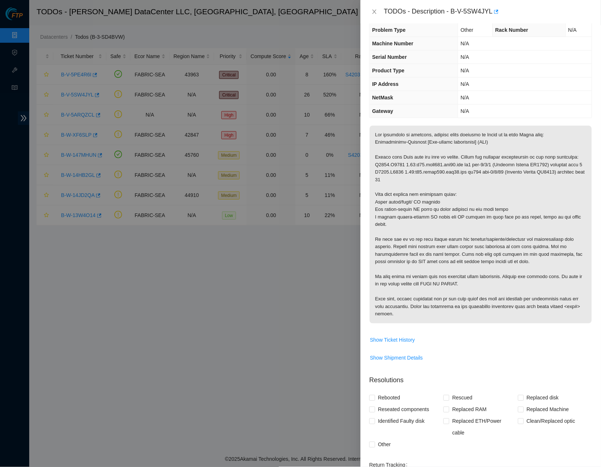
scroll to position [10, 0]
click at [384, 344] on span "Show Ticket History" at bounding box center [392, 340] width 45 height 8
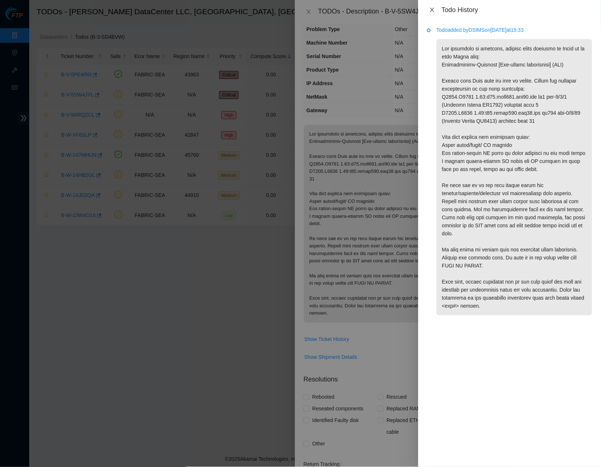
click at [432, 7] on icon "close" at bounding box center [433, 10] width 6 height 6
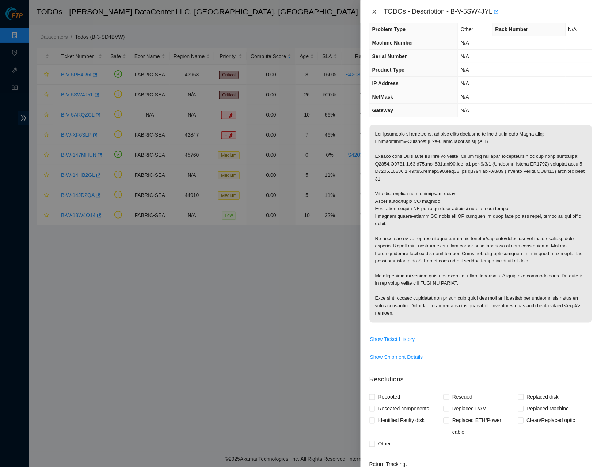
click at [372, 9] on icon "close" at bounding box center [375, 12] width 6 height 6
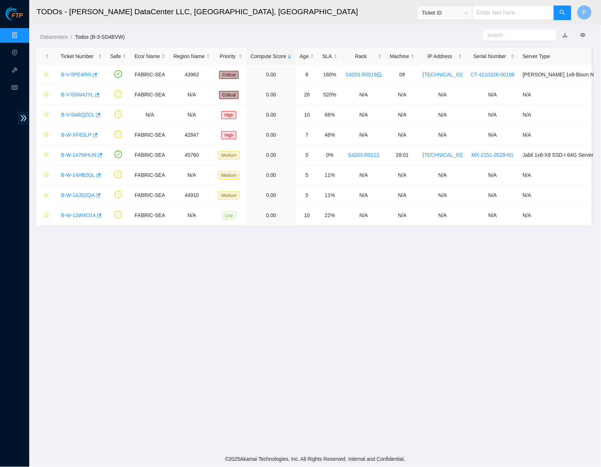
scroll to position [0, 0]
click at [76, 114] on link "B-V-5ARQZCL" at bounding box center [78, 115] width 34 height 6
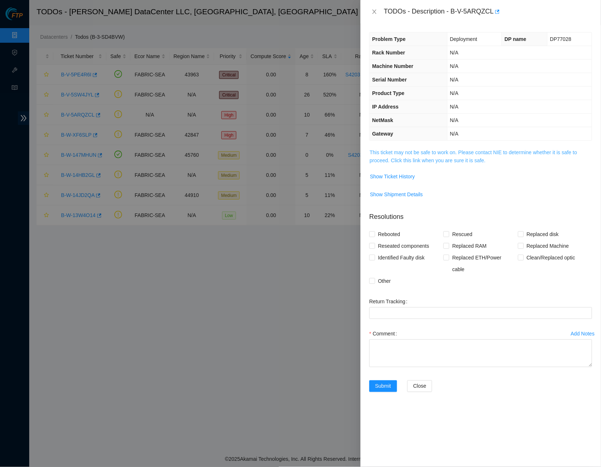
click at [440, 152] on link "This ticket may not be safe to work on. Please contact NIE to determine whether…" at bounding box center [474, 157] width 208 height 14
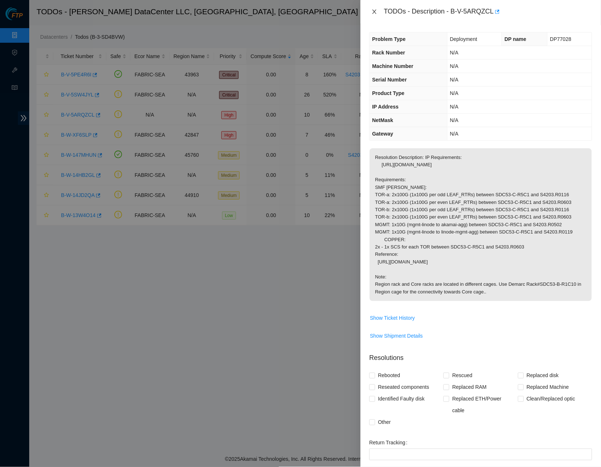
click at [377, 9] on icon "close" at bounding box center [375, 12] width 6 height 6
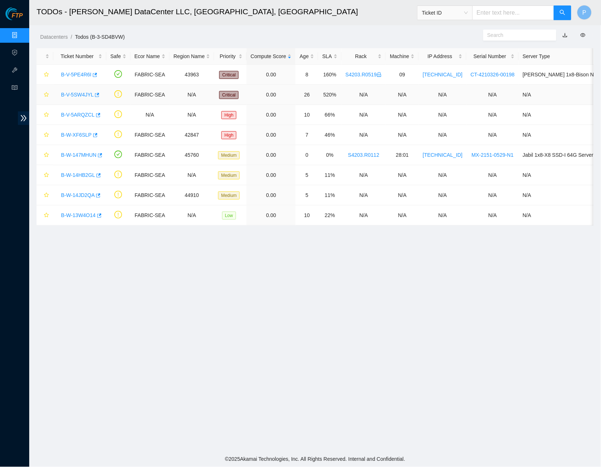
click at [81, 94] on link "B-V-5SW4JYL" at bounding box center [77, 95] width 33 height 6
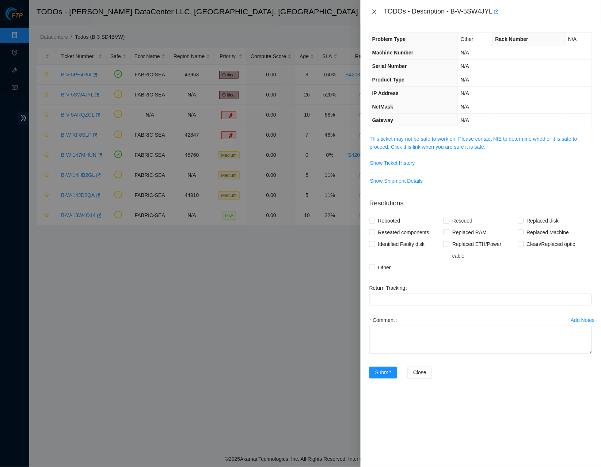
click at [374, 10] on icon "close" at bounding box center [374, 12] width 4 height 4
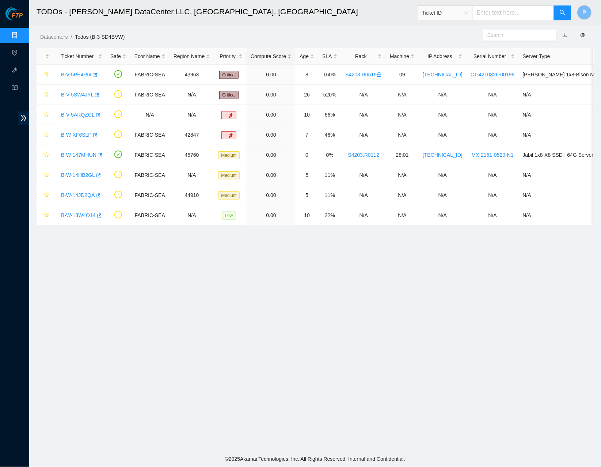
click at [566, 38] on link "button" at bounding box center [565, 35] width 5 height 6
click at [82, 92] on link "B-V-5SW4JYL" at bounding box center [77, 95] width 33 height 6
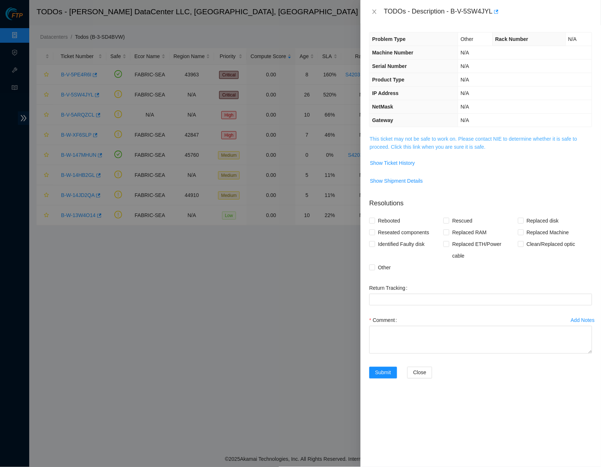
click at [452, 142] on link "This ticket may not be safe to work on. Please contact NIE to determine whether…" at bounding box center [474, 143] width 208 height 14
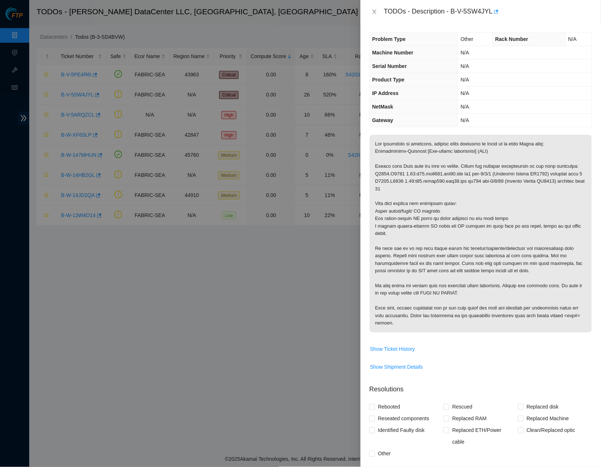
click at [423, 185] on p at bounding box center [481, 234] width 222 height 198
click at [376, 16] on div "TODOs - Description - B-V-5SW4JYL" at bounding box center [481, 12] width 223 height 12
click at [376, 9] on icon "close" at bounding box center [375, 12] width 6 height 6
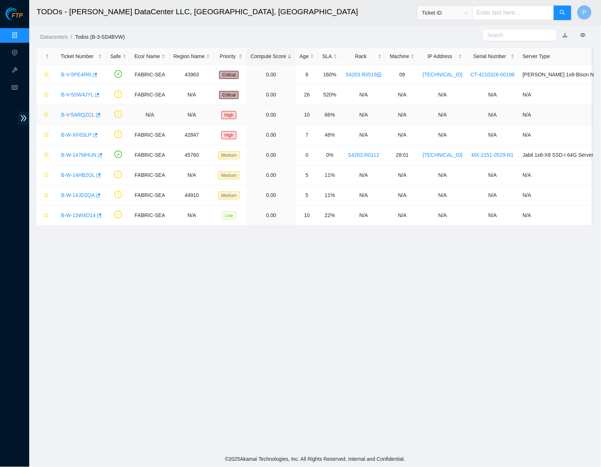
click at [81, 112] on link "B-V-5ARQZCL" at bounding box center [78, 115] width 34 height 6
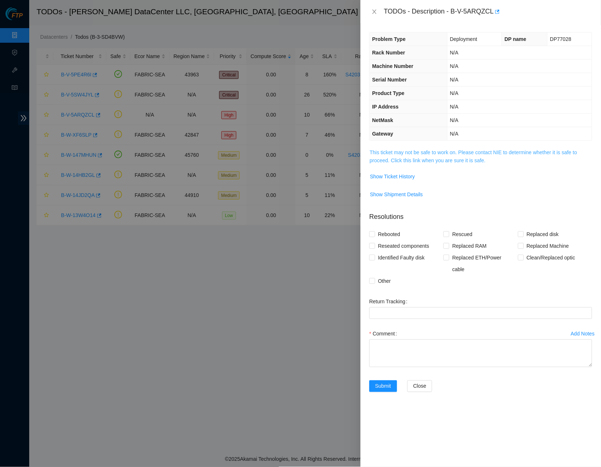
click at [426, 151] on link "This ticket may not be safe to work on. Please contact NIE to determine whether…" at bounding box center [474, 157] width 208 height 14
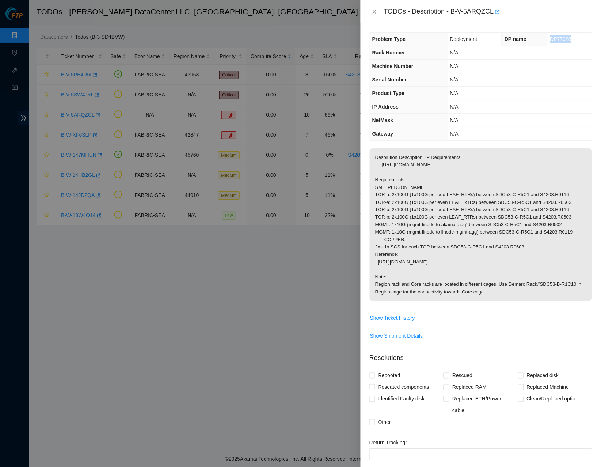
drag, startPoint x: 570, startPoint y: 39, endPoint x: 542, endPoint y: 37, distance: 27.5
click at [548, 37] on td "DP77028" at bounding box center [570, 40] width 45 height 14
copy span "DP77028"
click at [384, 87] on th "Product Type" at bounding box center [408, 94] width 77 height 14
click at [377, 14] on icon "close" at bounding box center [375, 12] width 6 height 6
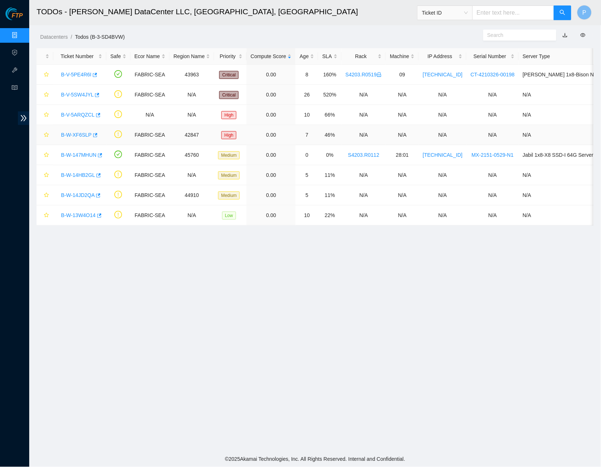
click at [79, 132] on link "B-W-XF6SLP" at bounding box center [76, 135] width 31 height 6
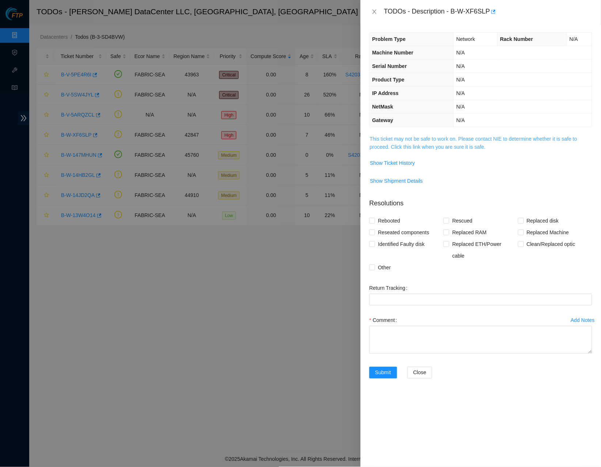
click at [444, 142] on link "This ticket may not be safe to work on. Please contact NIE to determine whether…" at bounding box center [474, 143] width 208 height 14
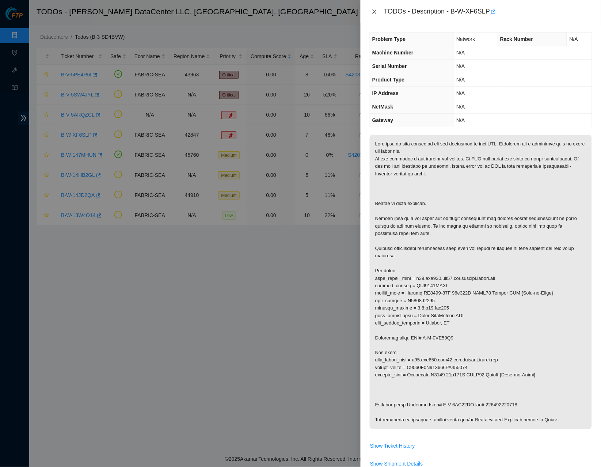
click at [376, 10] on icon "close" at bounding box center [374, 12] width 4 height 4
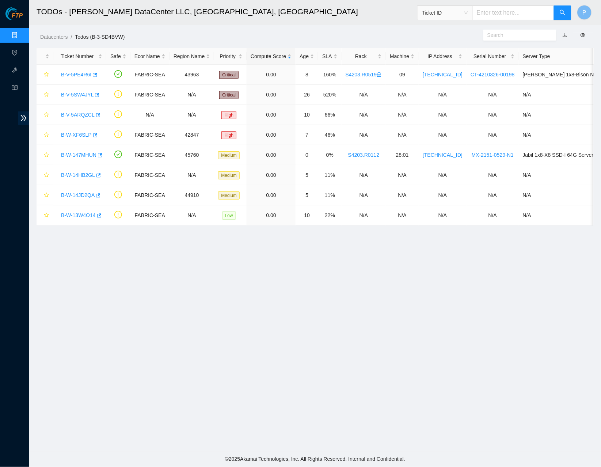
click at [486, 15] on input "text" at bounding box center [514, 12] width 82 height 15
paste input "B-W-14VQ2SK"
type input "B-W-14VQ2SK"
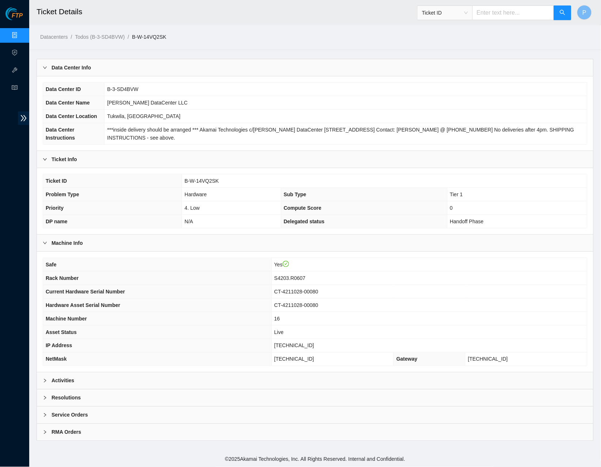
click at [205, 379] on div "Activities" at bounding box center [315, 380] width 557 height 17
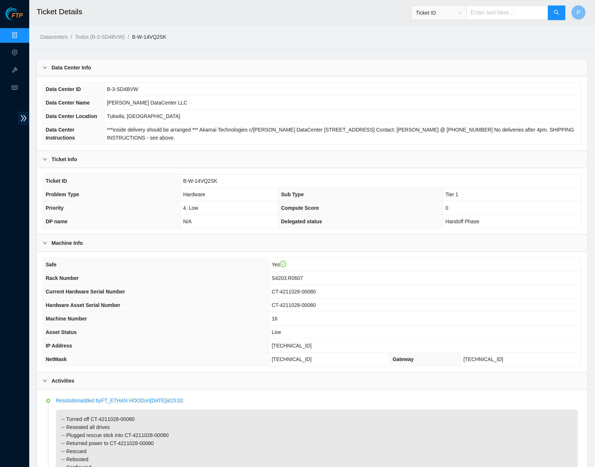
click at [223, 67] on div "Data Center Info" at bounding box center [312, 67] width 551 height 17
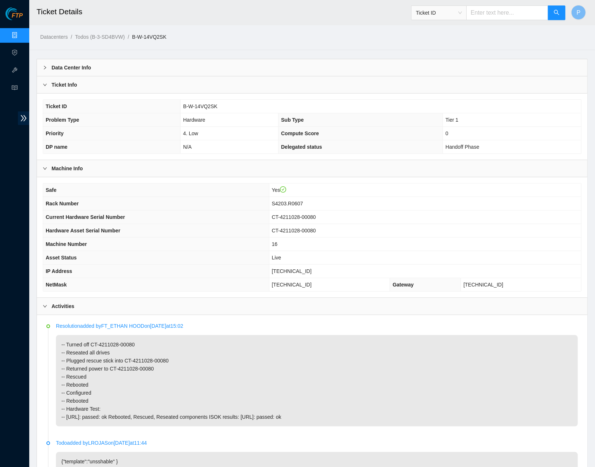
click at [223, 81] on div "Ticket Info" at bounding box center [312, 84] width 551 height 17
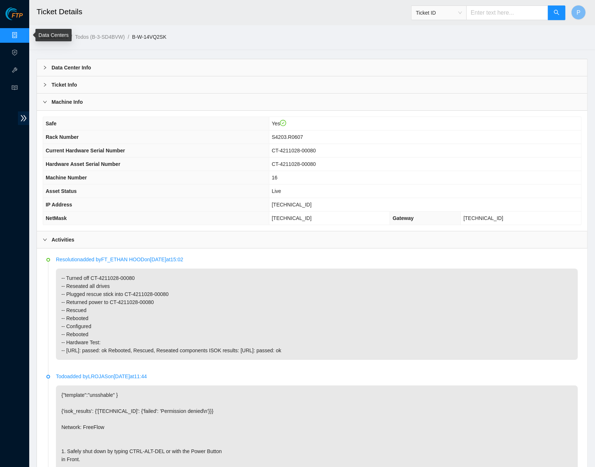
click at [21, 33] on link "Data Centers" at bounding box center [36, 36] width 30 height 6
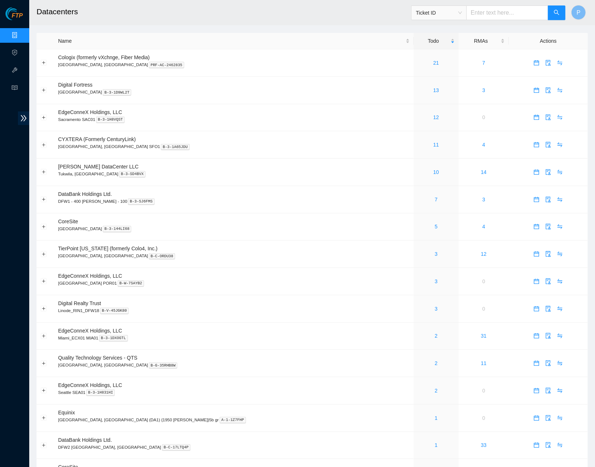
click at [495, 12] on input "text" at bounding box center [507, 12] width 82 height 15
paste input "B-V-5UQB1YJ"
type input "B-V-5UQB1YJ"
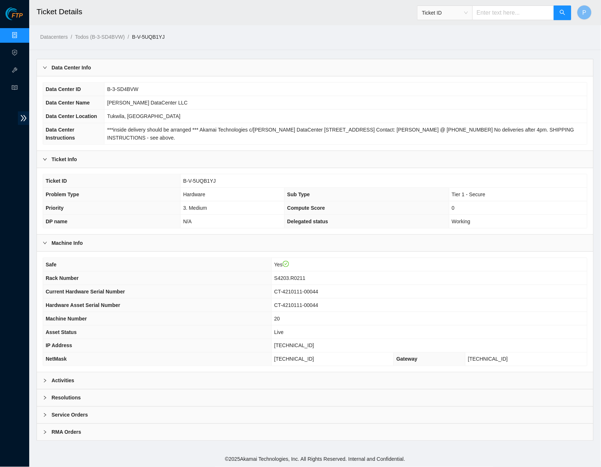
click at [198, 379] on div "Activities" at bounding box center [315, 380] width 557 height 17
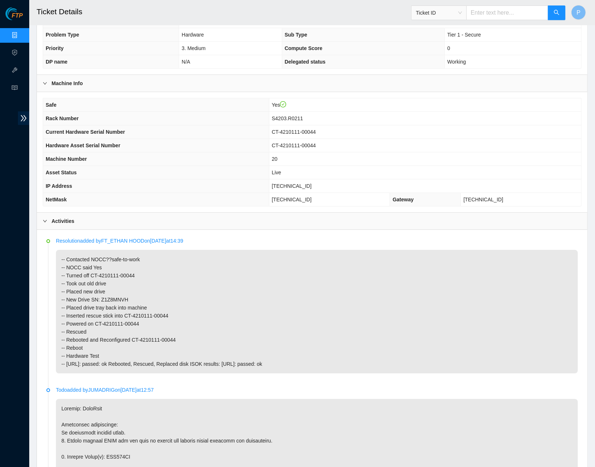
scroll to position [163, 0]
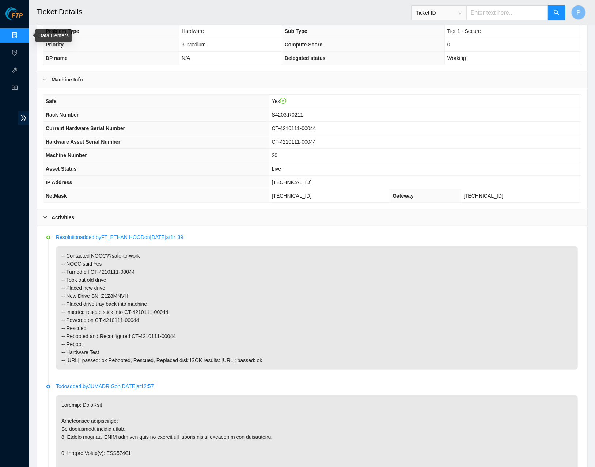
click at [21, 36] on link "Data Centers" at bounding box center [36, 36] width 30 height 6
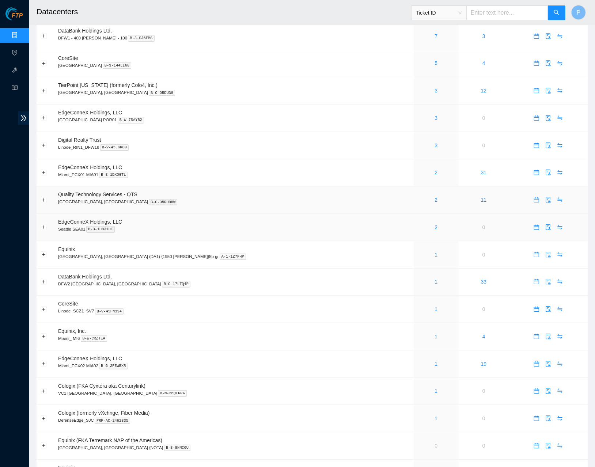
click at [294, 186] on td "Quality Technology Services - QTS Irving, TX B-G-35RHB8W" at bounding box center [234, 199] width 360 height 27
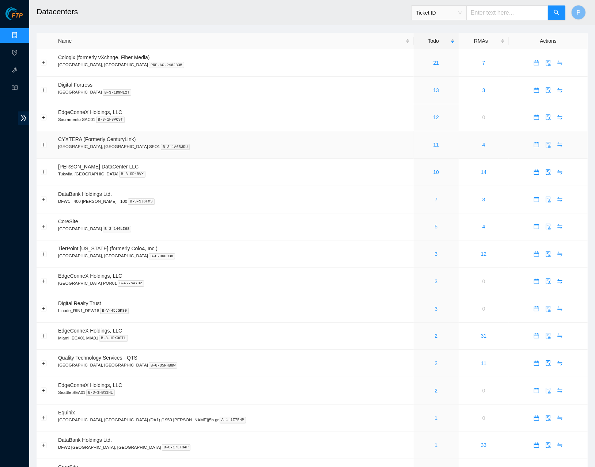
click at [182, 134] on td "CYXTERA (Formerly CenturyLink) Santa Clara, CA SFO1 B-3-1A65JDU" at bounding box center [234, 144] width 360 height 27
click at [42, 143] on button "Expand row" at bounding box center [44, 145] width 6 height 6
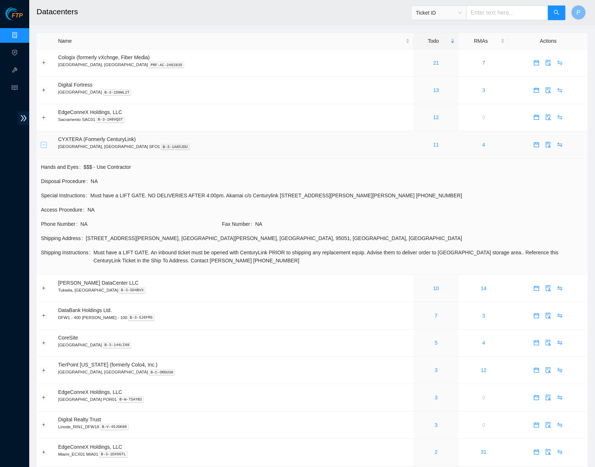
click at [42, 143] on button "Collapse row" at bounding box center [44, 145] width 6 height 6
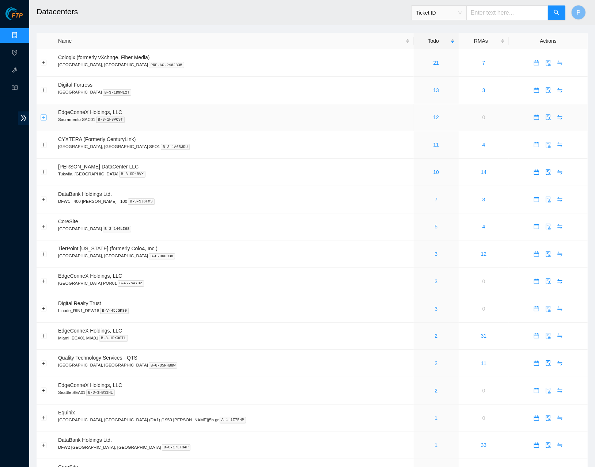
click at [44, 115] on button "Expand row" at bounding box center [44, 117] width 6 height 6
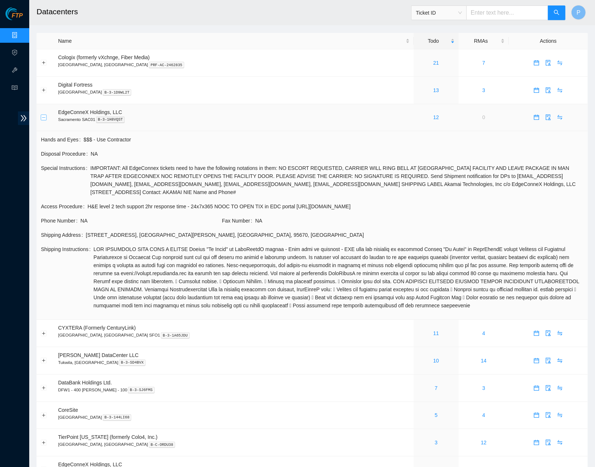
click at [44, 115] on button "Collapse row" at bounding box center [44, 117] width 6 height 6
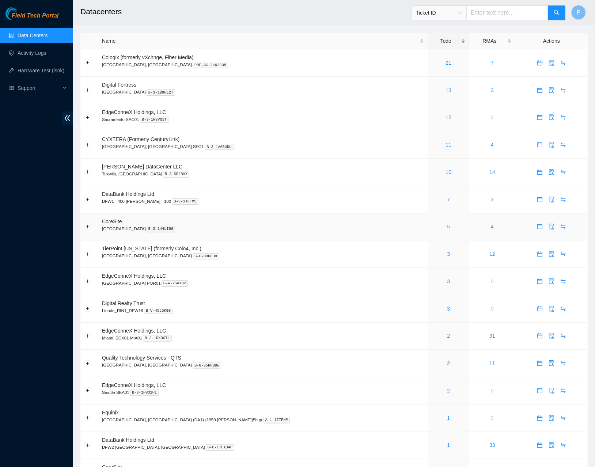
click at [447, 225] on link "5" at bounding box center [448, 227] width 3 height 6
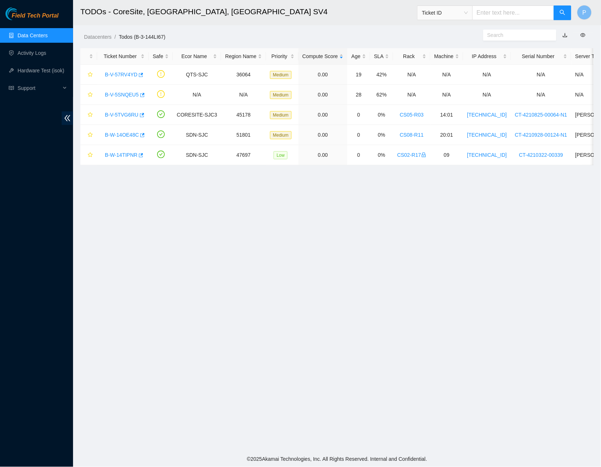
click at [566, 35] on link "button" at bounding box center [565, 35] width 5 height 6
click at [129, 74] on link "B-V-57RV4YD" at bounding box center [121, 75] width 33 height 6
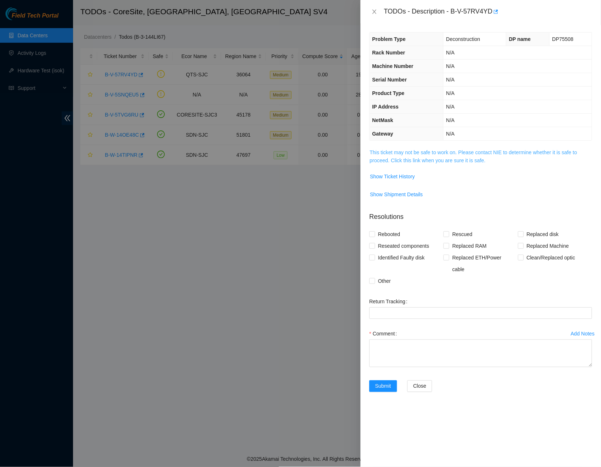
click at [442, 158] on link "This ticket may not be safe to work on. Please contact NIE to determine whether…" at bounding box center [474, 157] width 208 height 14
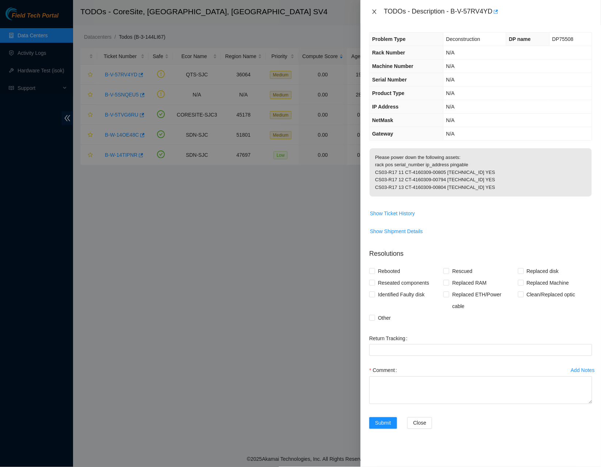
click at [379, 10] on button "Close" at bounding box center [375, 11] width 10 height 7
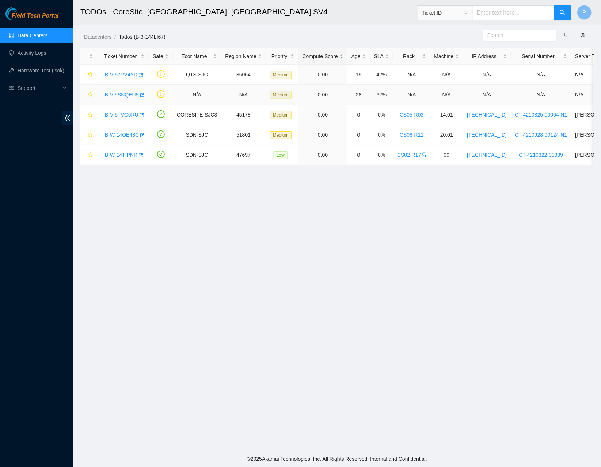
click at [113, 92] on link "B-V-5SNQEU5" at bounding box center [122, 95] width 34 height 6
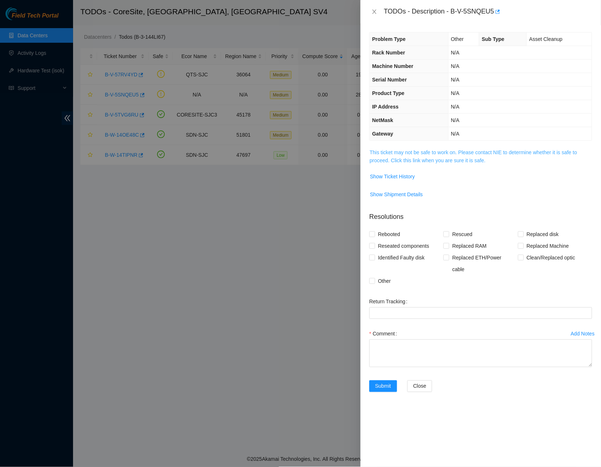
click at [447, 159] on link "This ticket may not be safe to work on. Please contact NIE to determine whether…" at bounding box center [474, 157] width 208 height 14
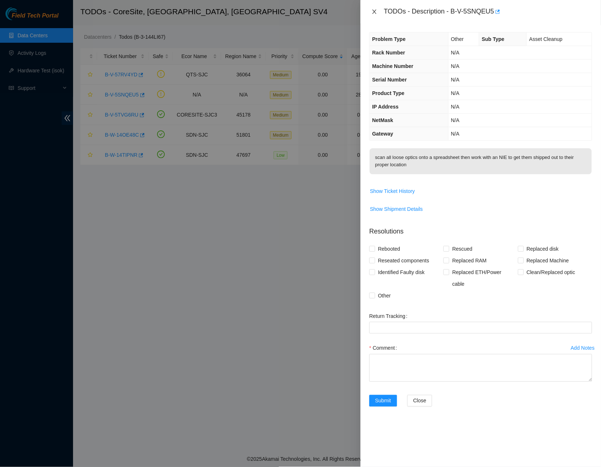
click at [375, 11] on icon "close" at bounding box center [374, 12] width 4 height 4
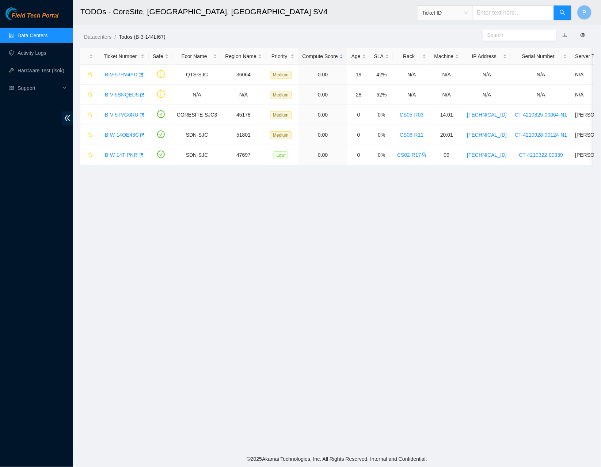
click at [18, 33] on link "Data Centers" at bounding box center [33, 36] width 30 height 6
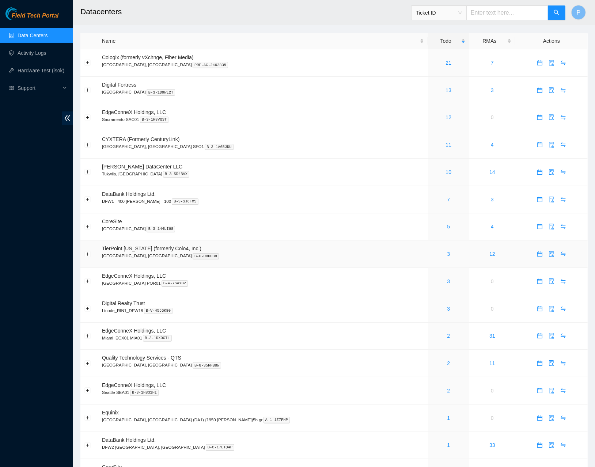
click at [432, 251] on div "3" at bounding box center [448, 254] width 33 height 8
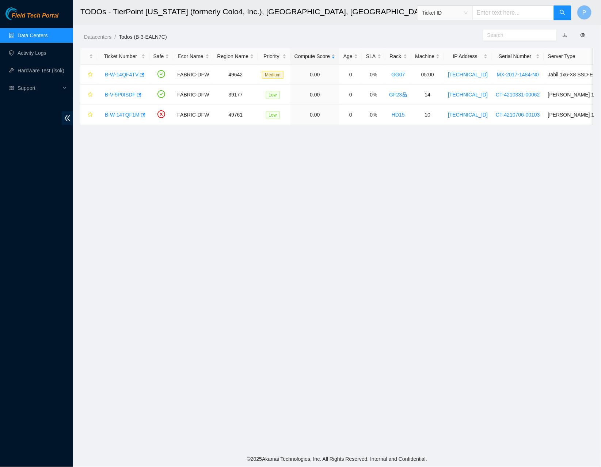
click at [567, 33] on link "button" at bounding box center [565, 35] width 5 height 6
click at [48, 33] on link "Data Centers" at bounding box center [33, 36] width 30 height 6
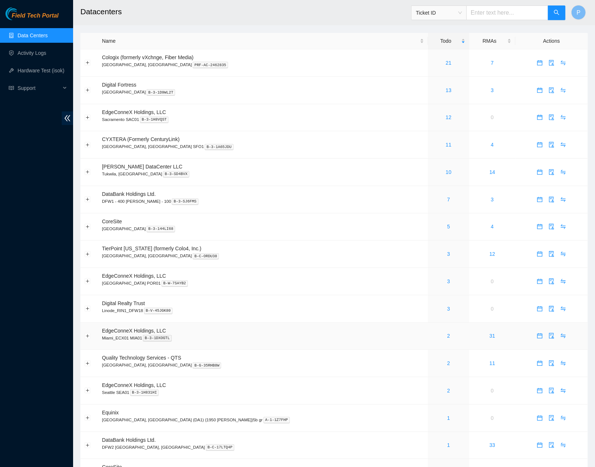
scroll to position [15, 0]
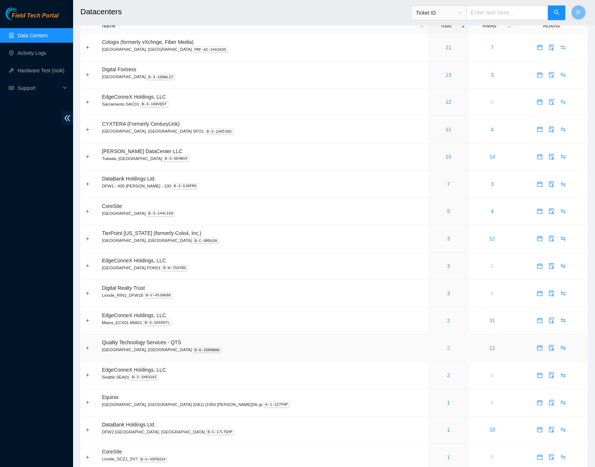
click at [447, 345] on link "2" at bounding box center [448, 348] width 3 height 6
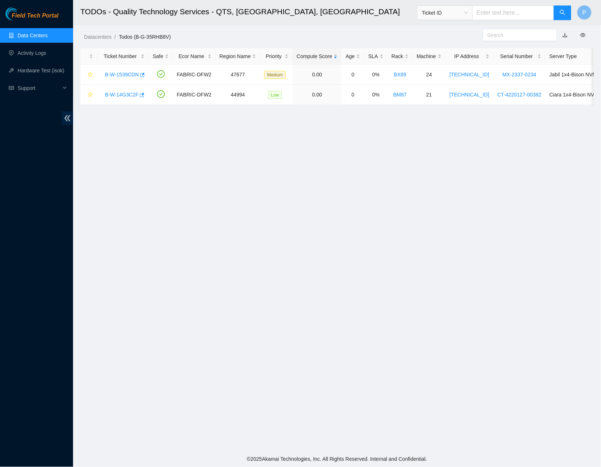
click at [48, 37] on link "Data Centers" at bounding box center [33, 36] width 30 height 6
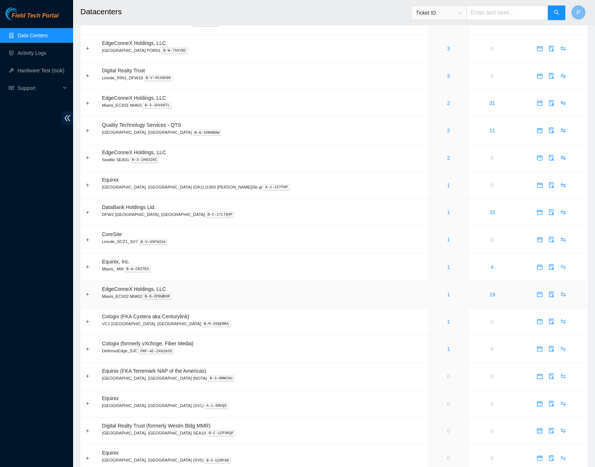
scroll to position [218, 0]
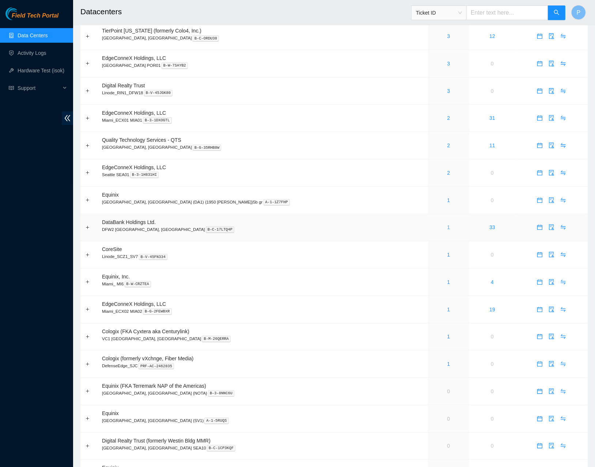
click at [447, 224] on link "1" at bounding box center [448, 227] width 3 height 6
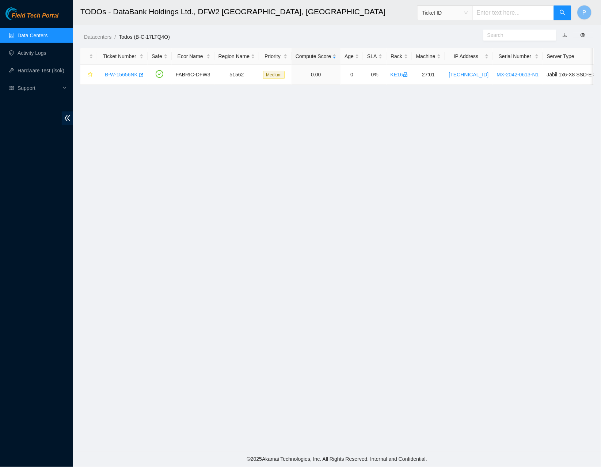
click at [566, 33] on link "button" at bounding box center [565, 35] width 5 height 6
